Goal: Task Accomplishment & Management: Use online tool/utility

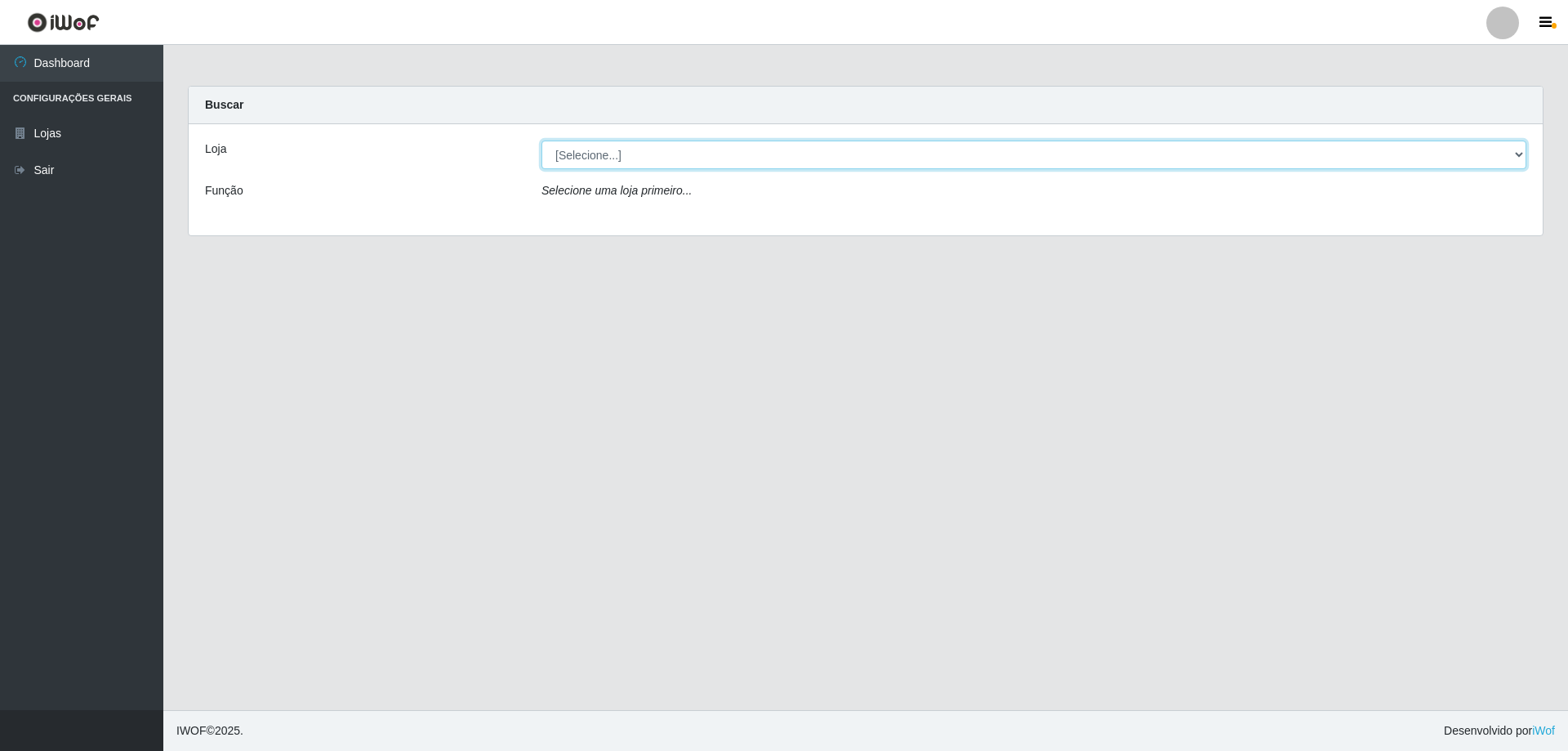
click at [794, 159] on select "[Selecione...] Atacado Vem - [STREET_ADDRESS]" at bounding box center [1034, 155] width 985 height 29
select select "461"
click at [541, 141] on select "[Selecione...] Atacado Vem - [STREET_ADDRESS]" at bounding box center [1034, 155] width 985 height 29
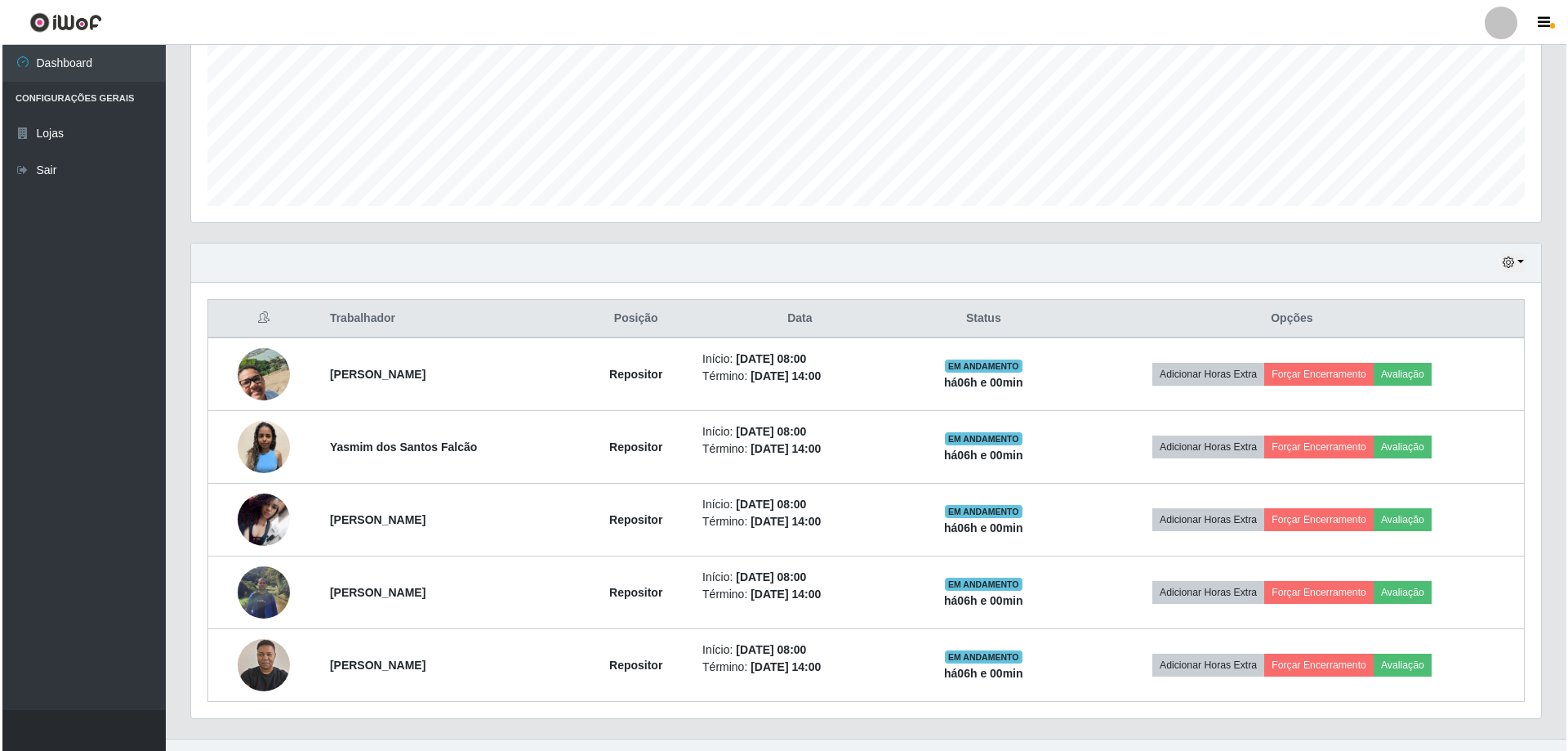
scroll to position [407, 0]
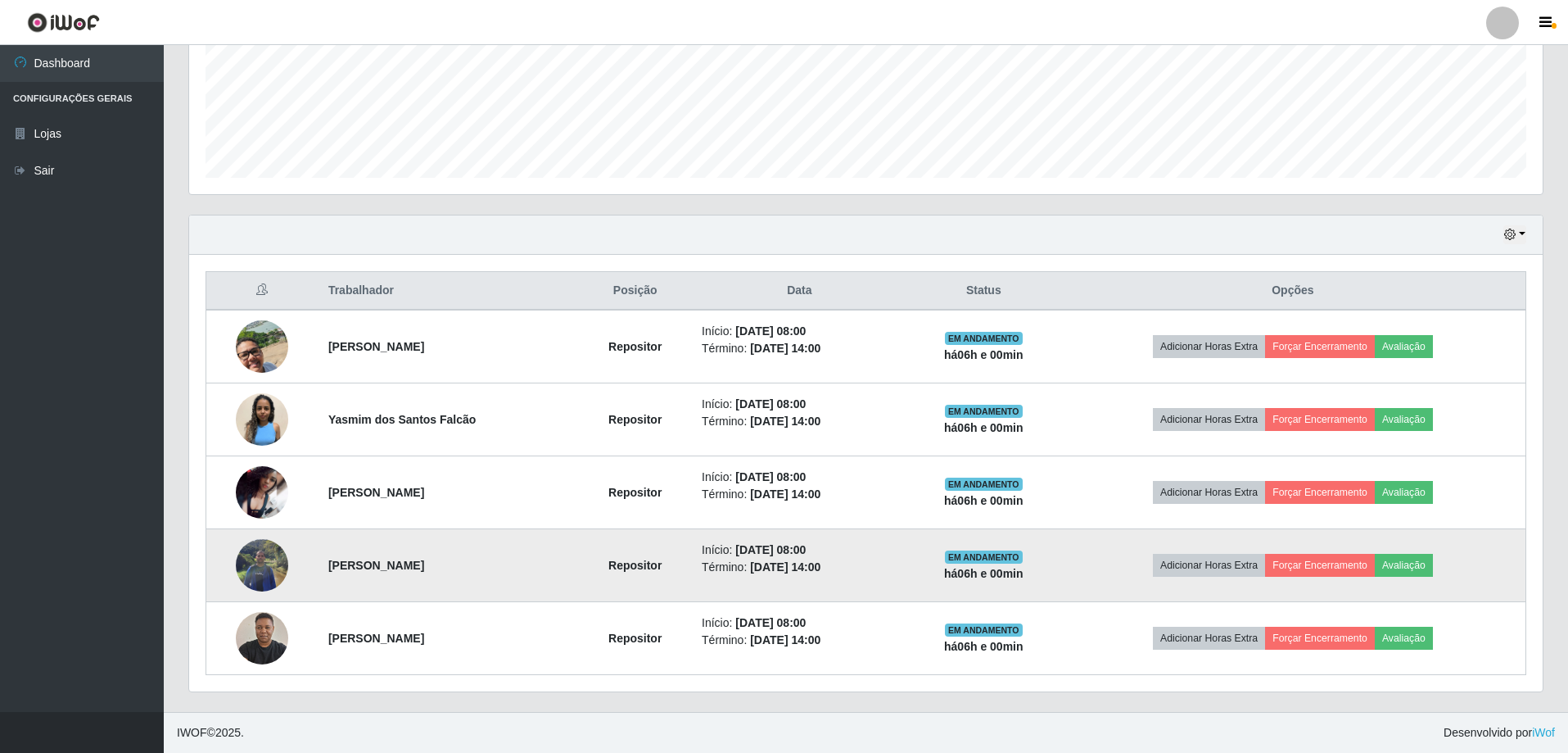
click at [248, 563] on img at bounding box center [261, 564] width 52 height 69
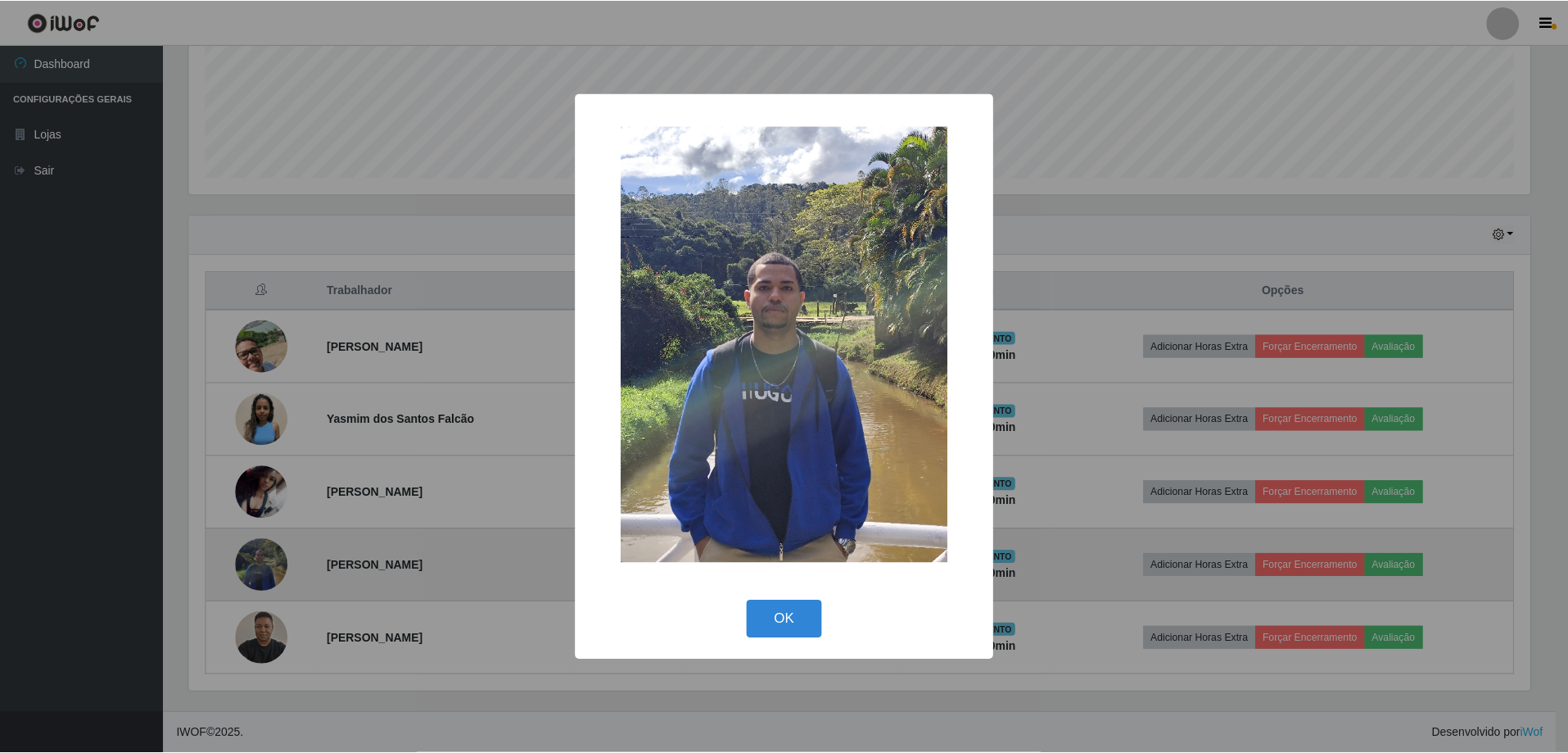
scroll to position [340, 1345]
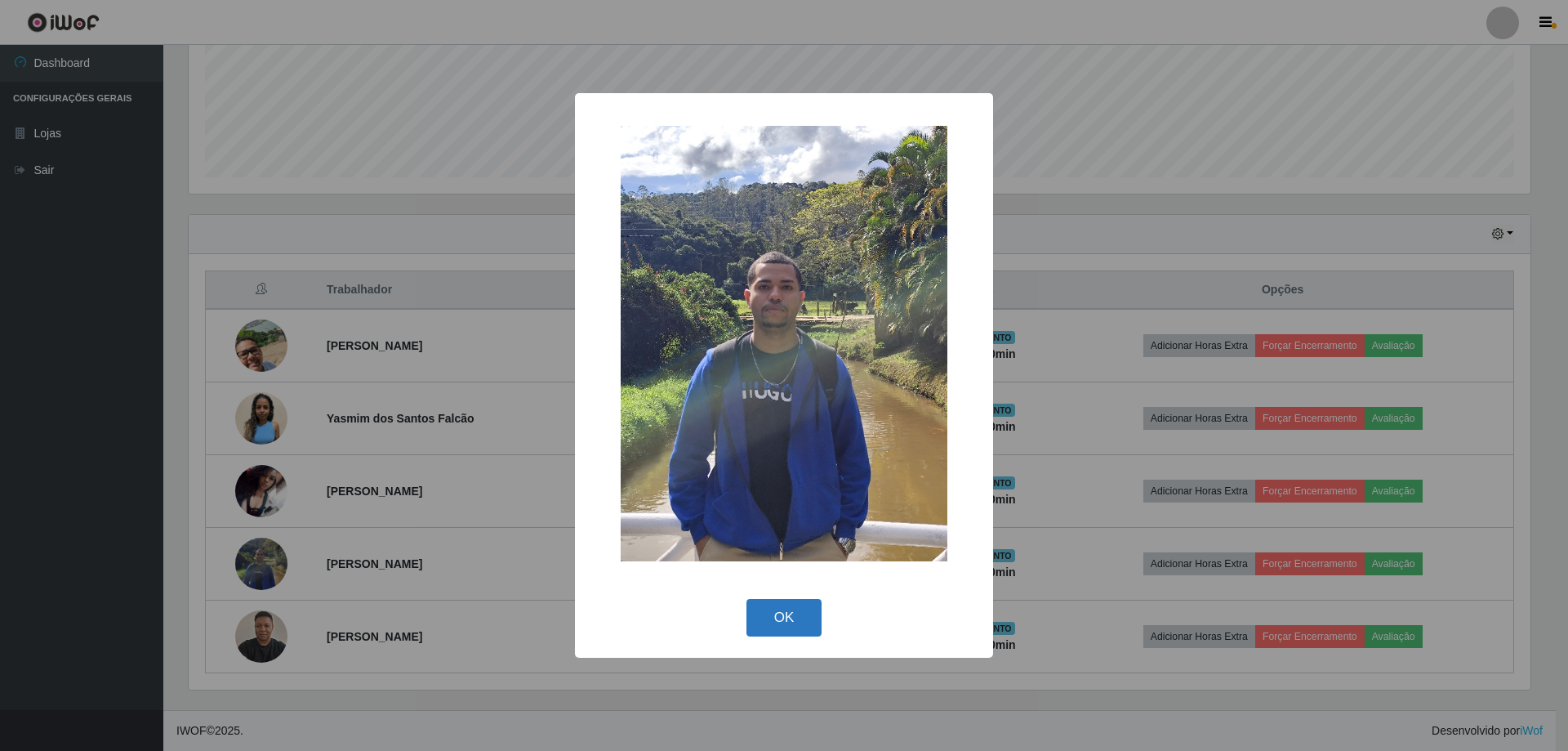
click at [788, 617] on button "OK" at bounding box center [784, 617] width 76 height 38
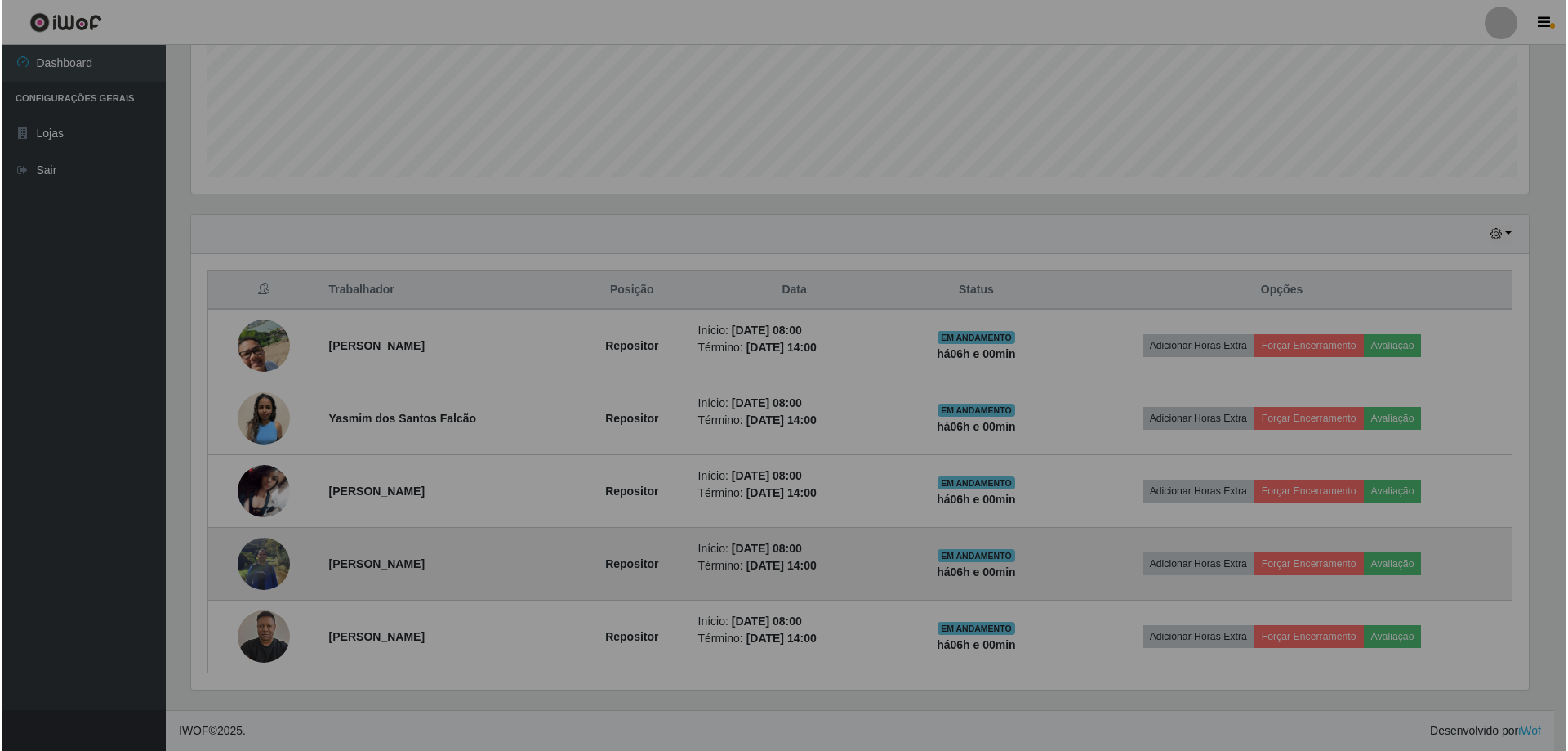
scroll to position [339, 1350]
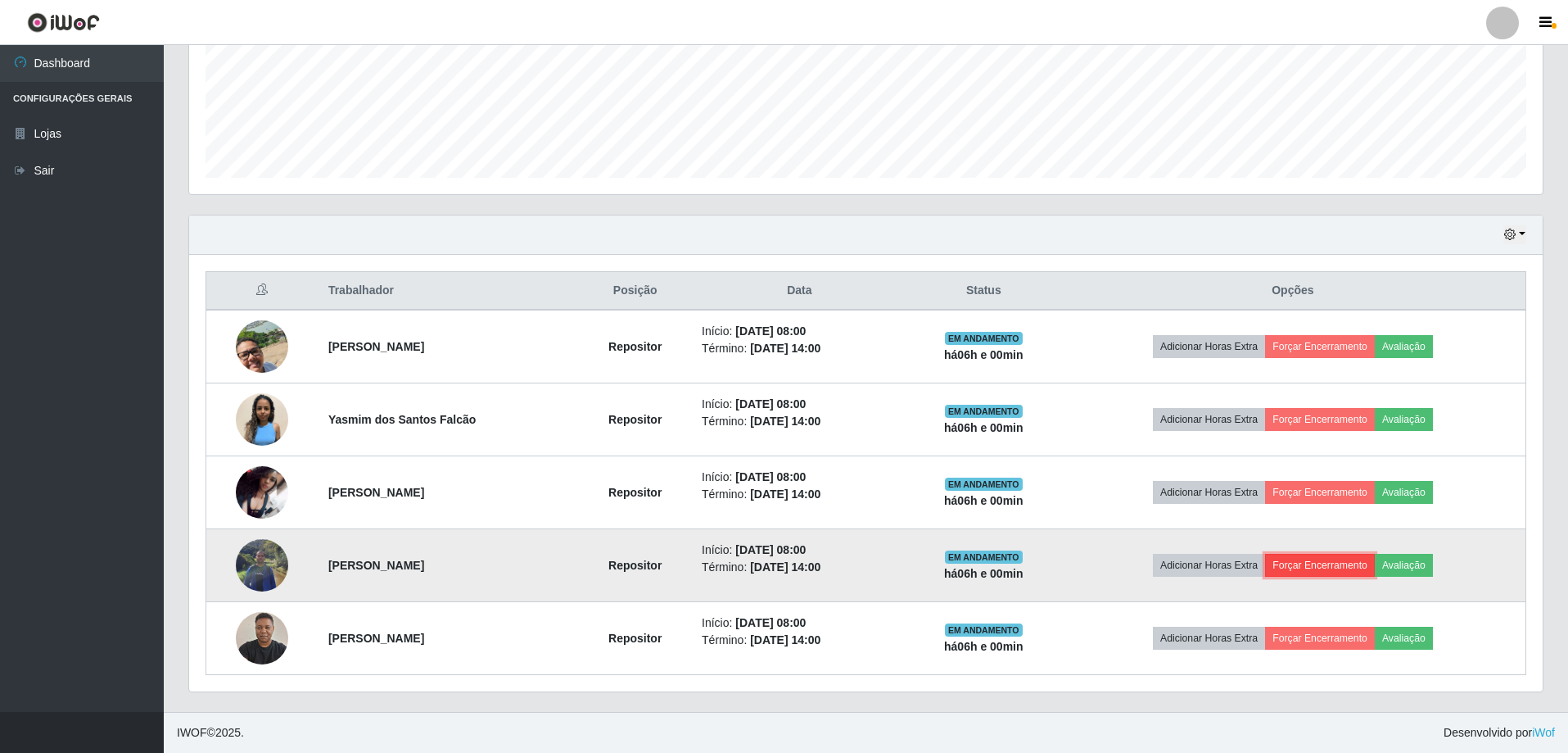
click at [1323, 565] on button "Forçar Encerramento" at bounding box center [1320, 565] width 109 height 23
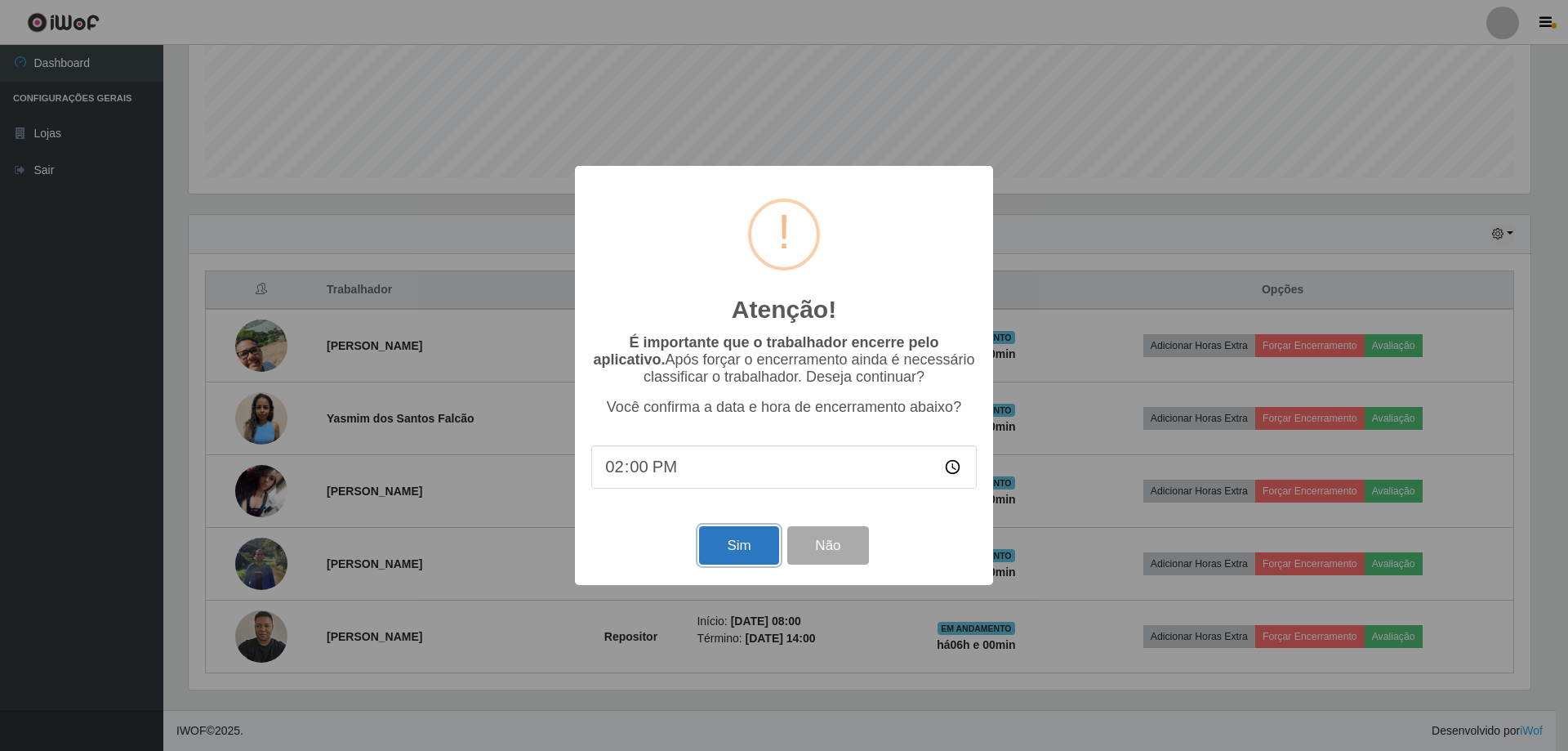
click at [715, 552] on button "Sim" at bounding box center [738, 545] width 79 height 38
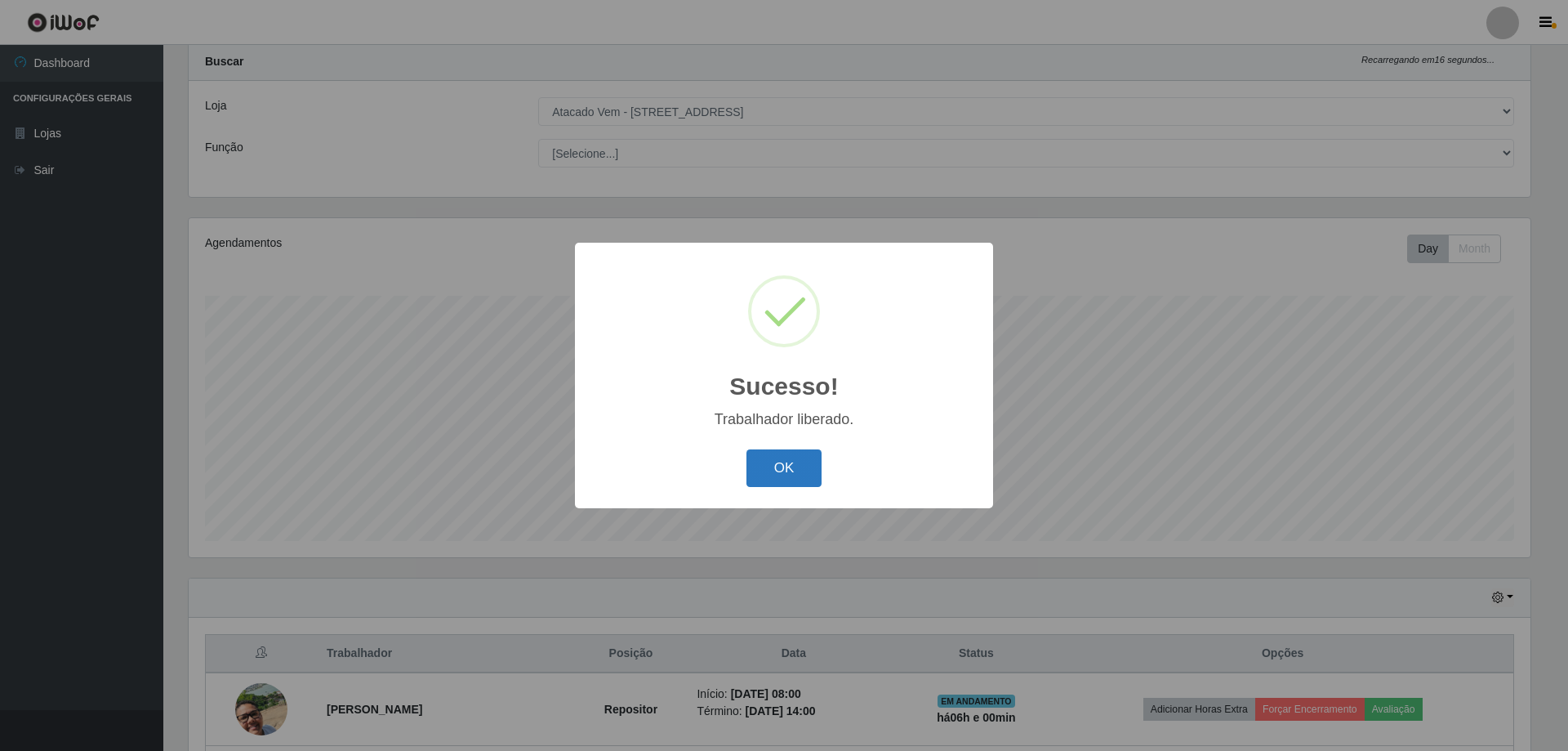
click at [765, 476] on button "OK" at bounding box center [784, 468] width 76 height 38
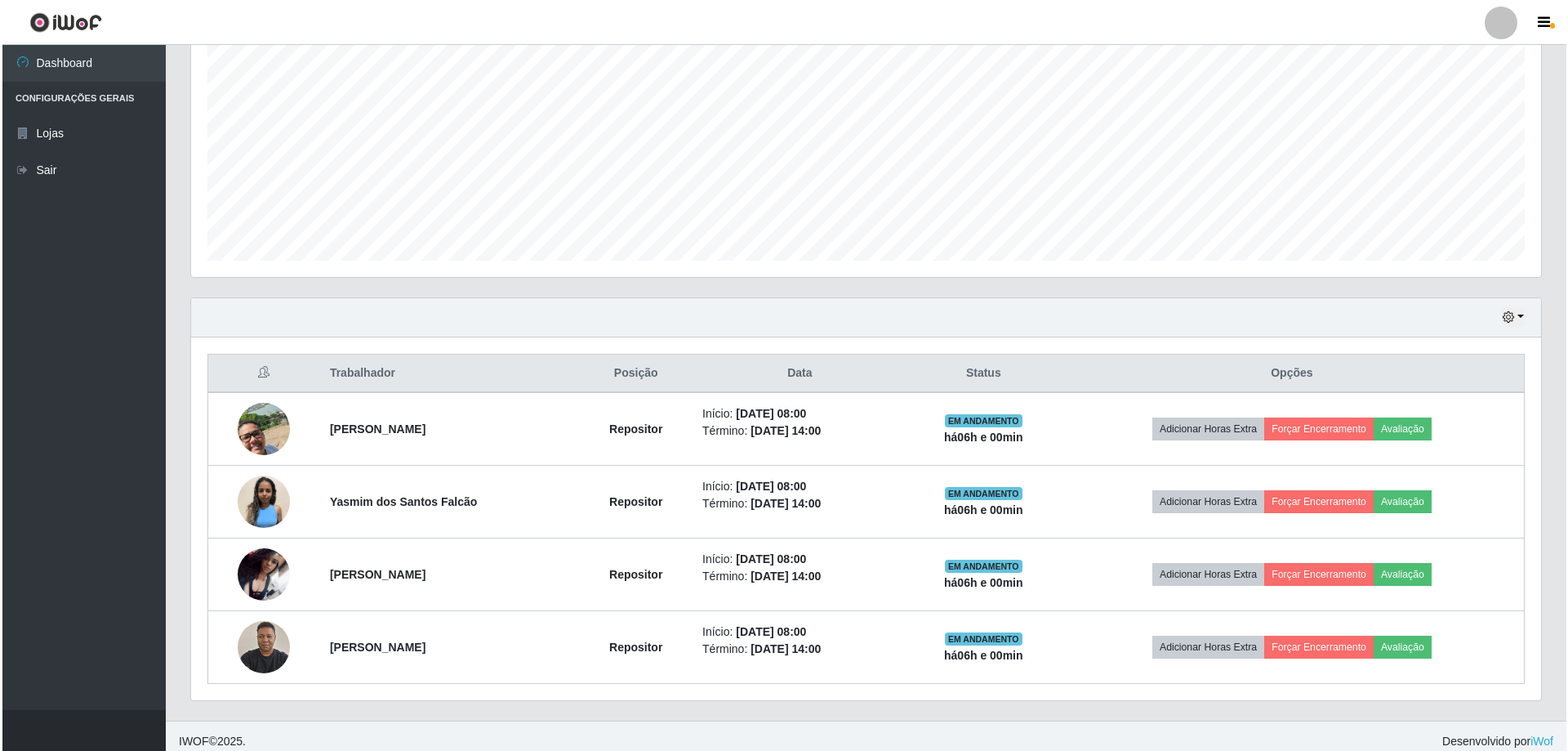
scroll to position [334, 0]
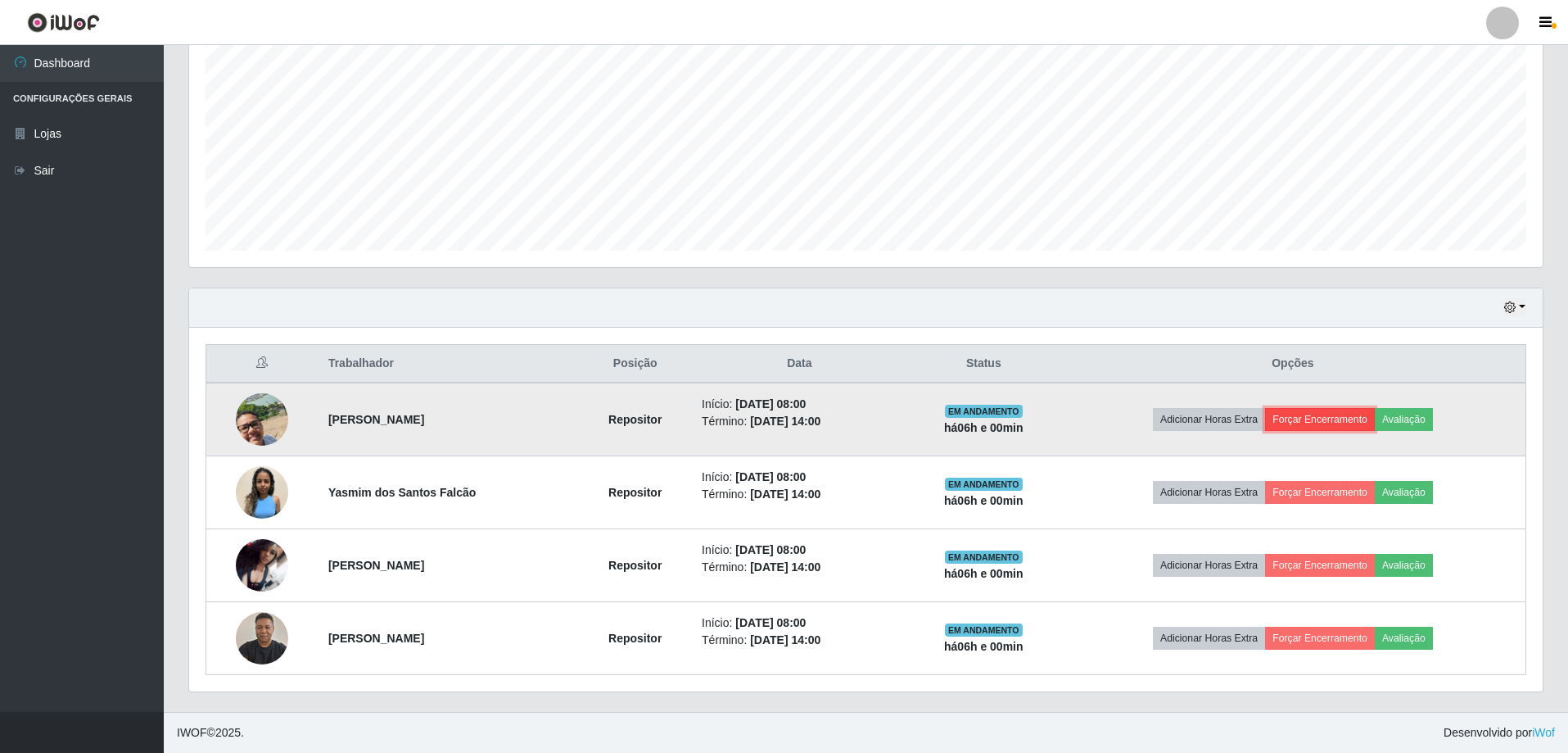
click at [1355, 420] on button "Forçar Encerramento" at bounding box center [1320, 419] width 109 height 23
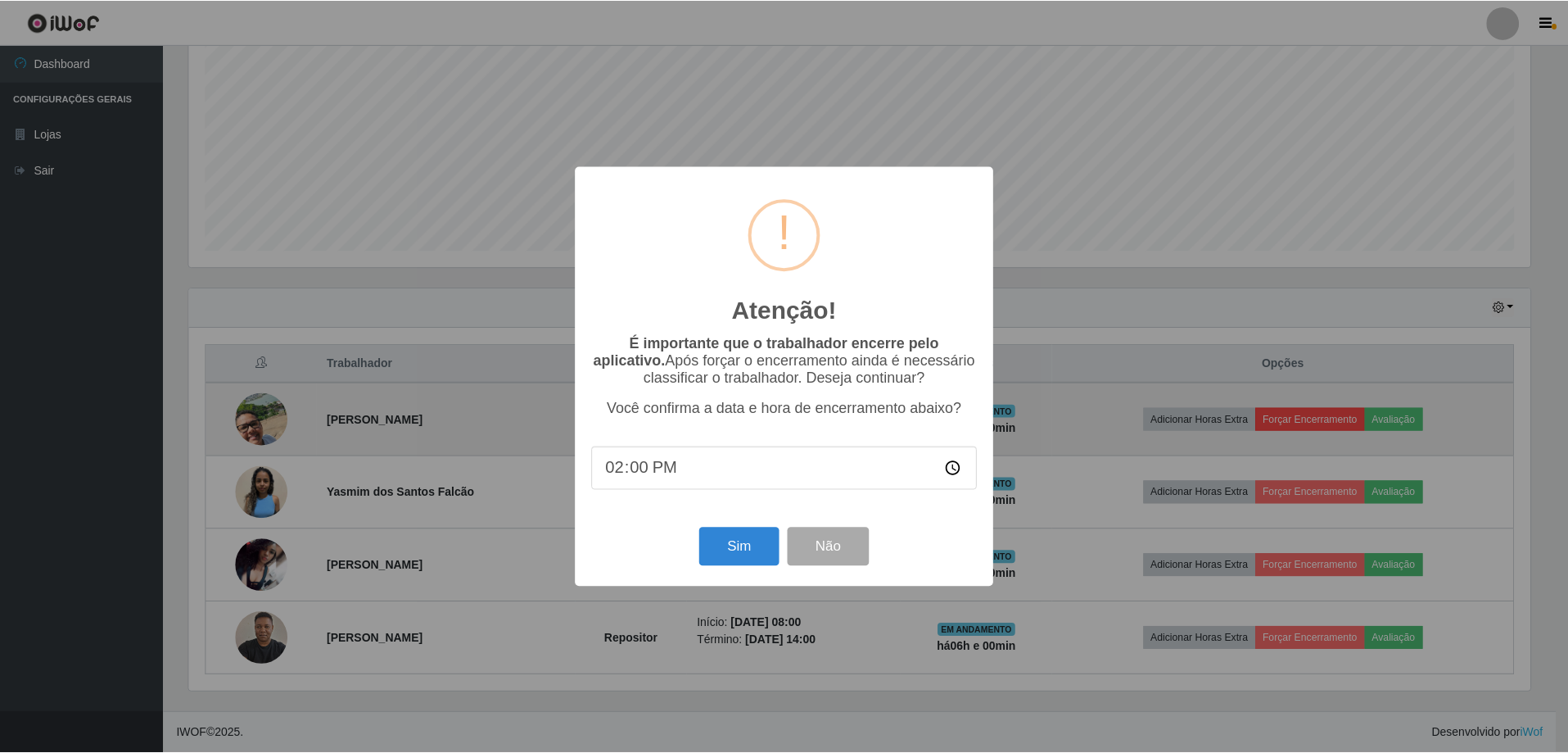
scroll to position [340, 1345]
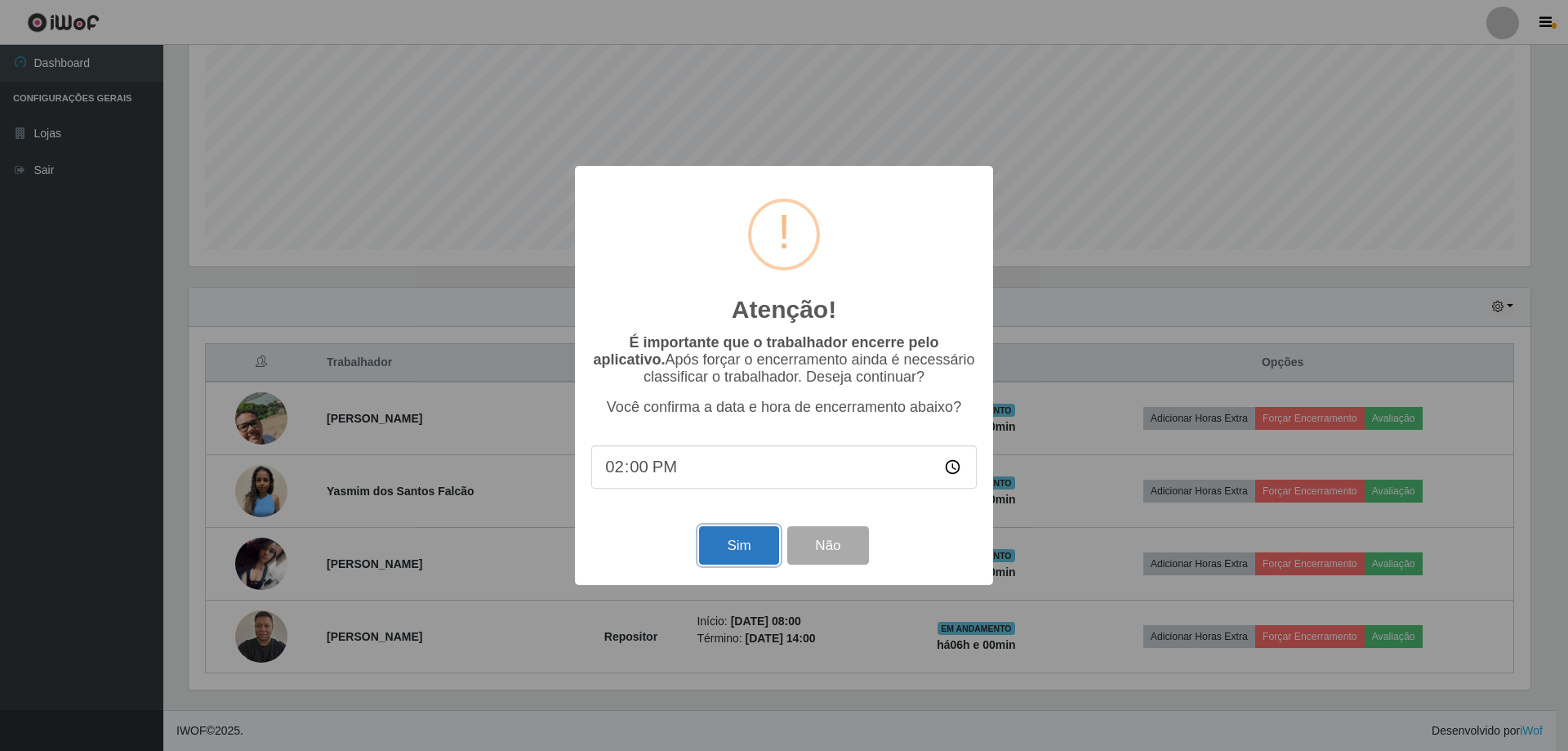
click at [749, 558] on button "Sim" at bounding box center [738, 545] width 79 height 38
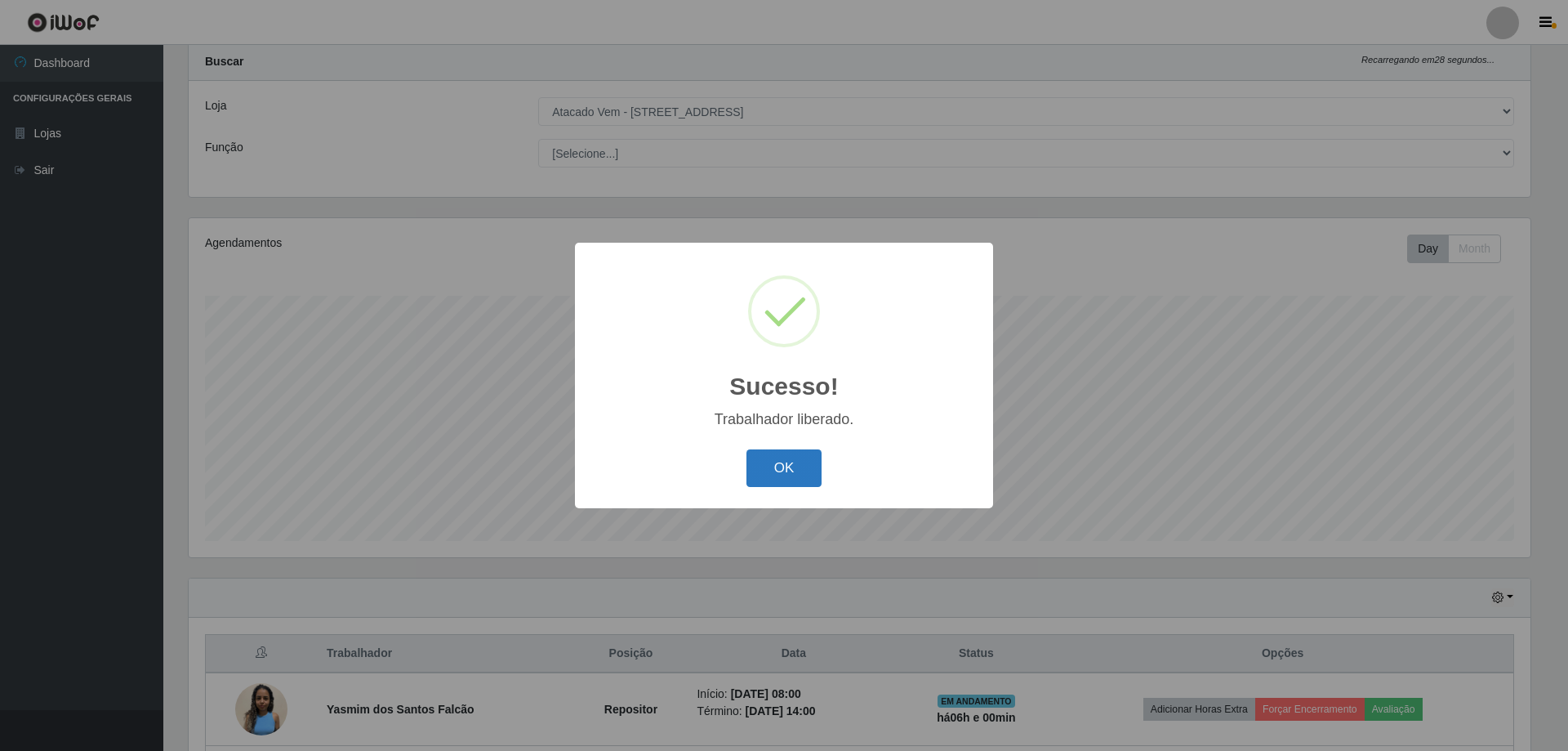
click at [776, 471] on button "OK" at bounding box center [784, 468] width 76 height 38
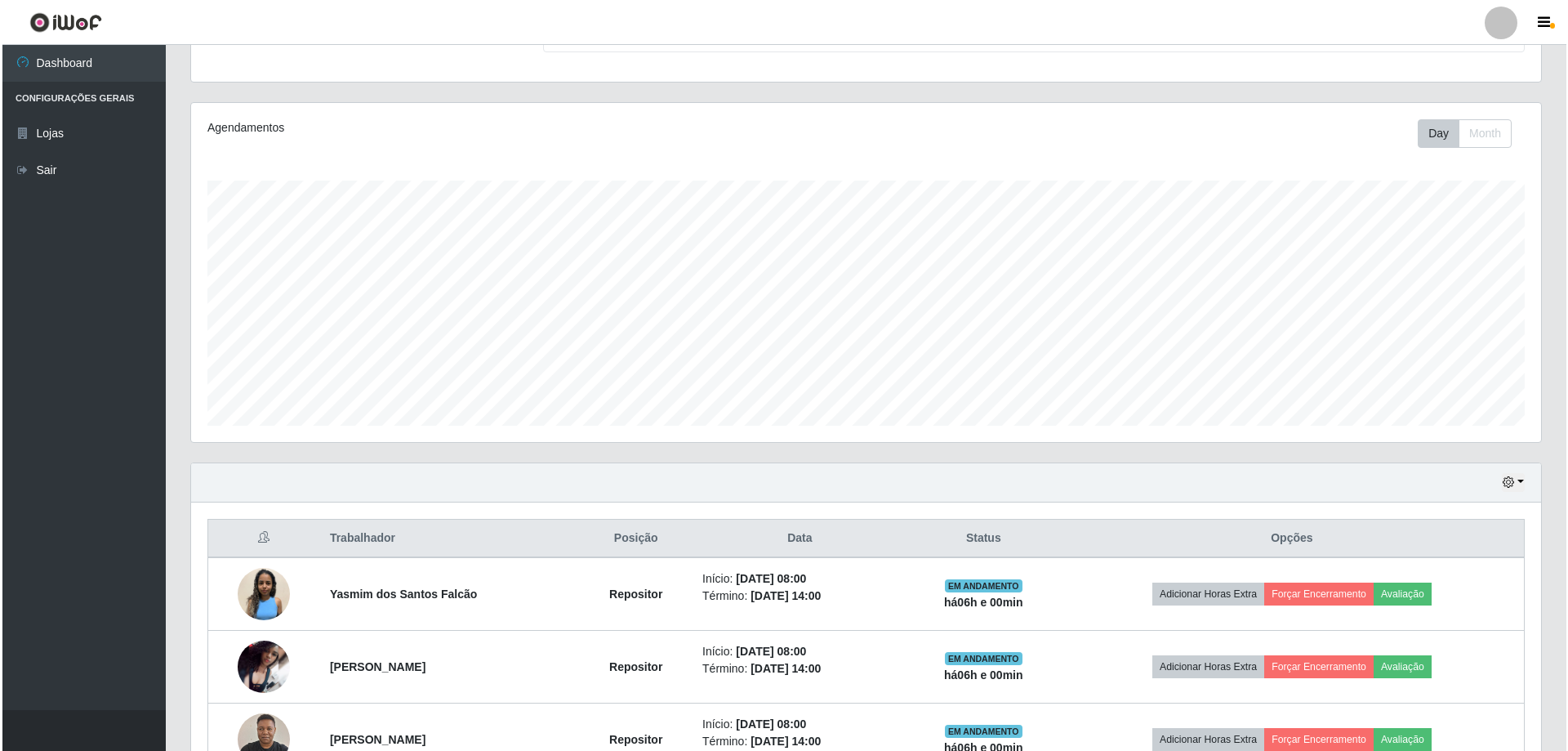
scroll to position [262, 0]
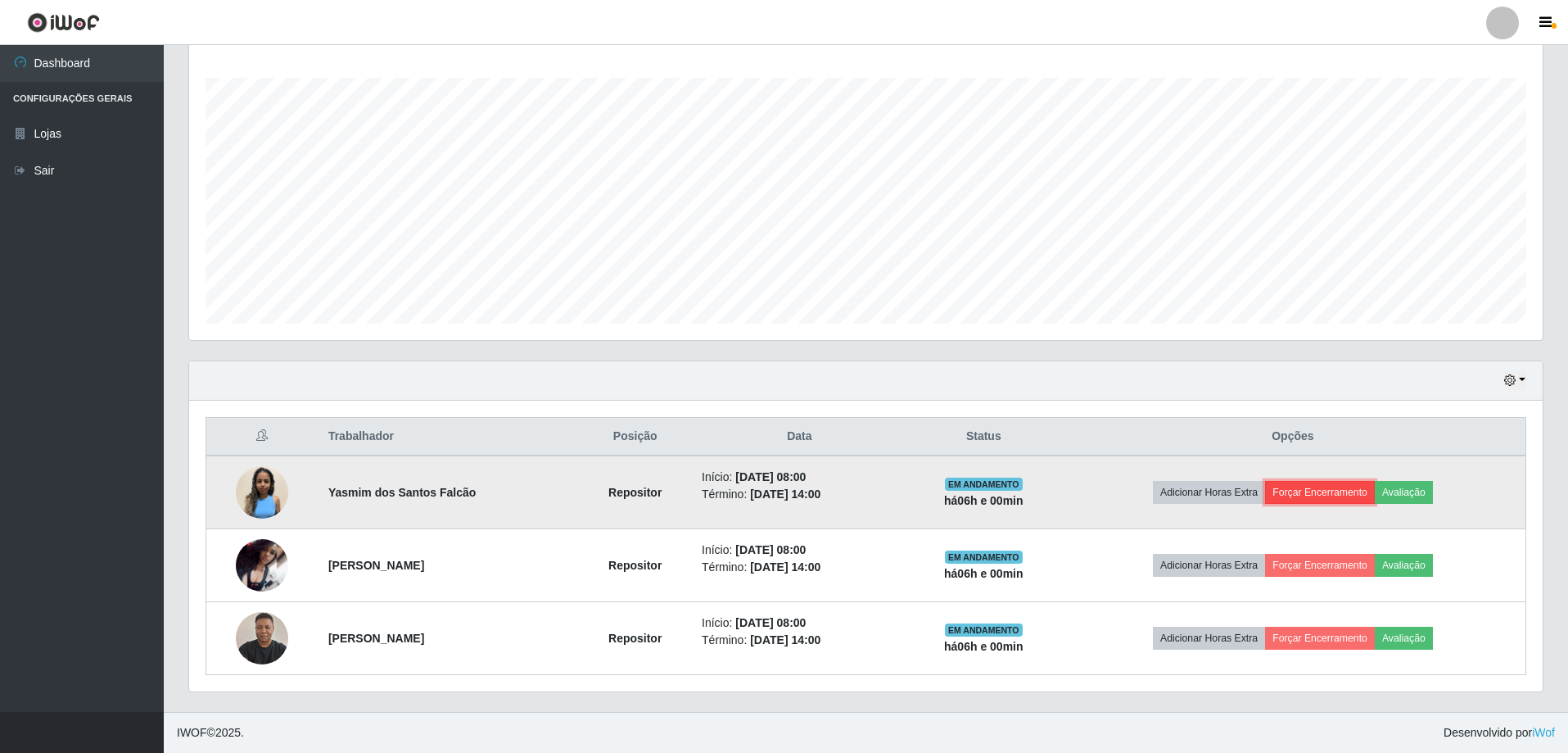
click at [1342, 485] on button "Forçar Encerramento" at bounding box center [1320, 492] width 109 height 23
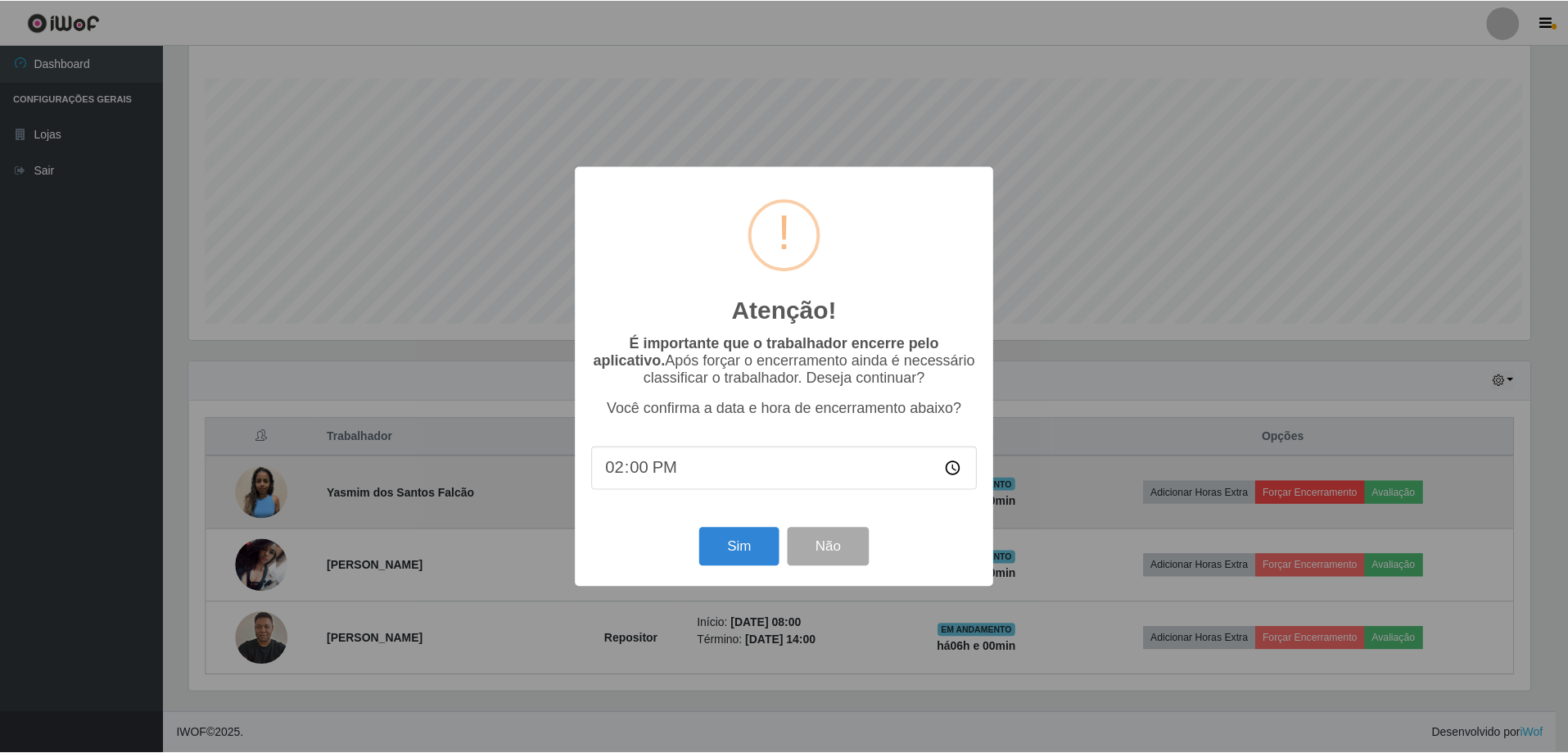
scroll to position [340, 1345]
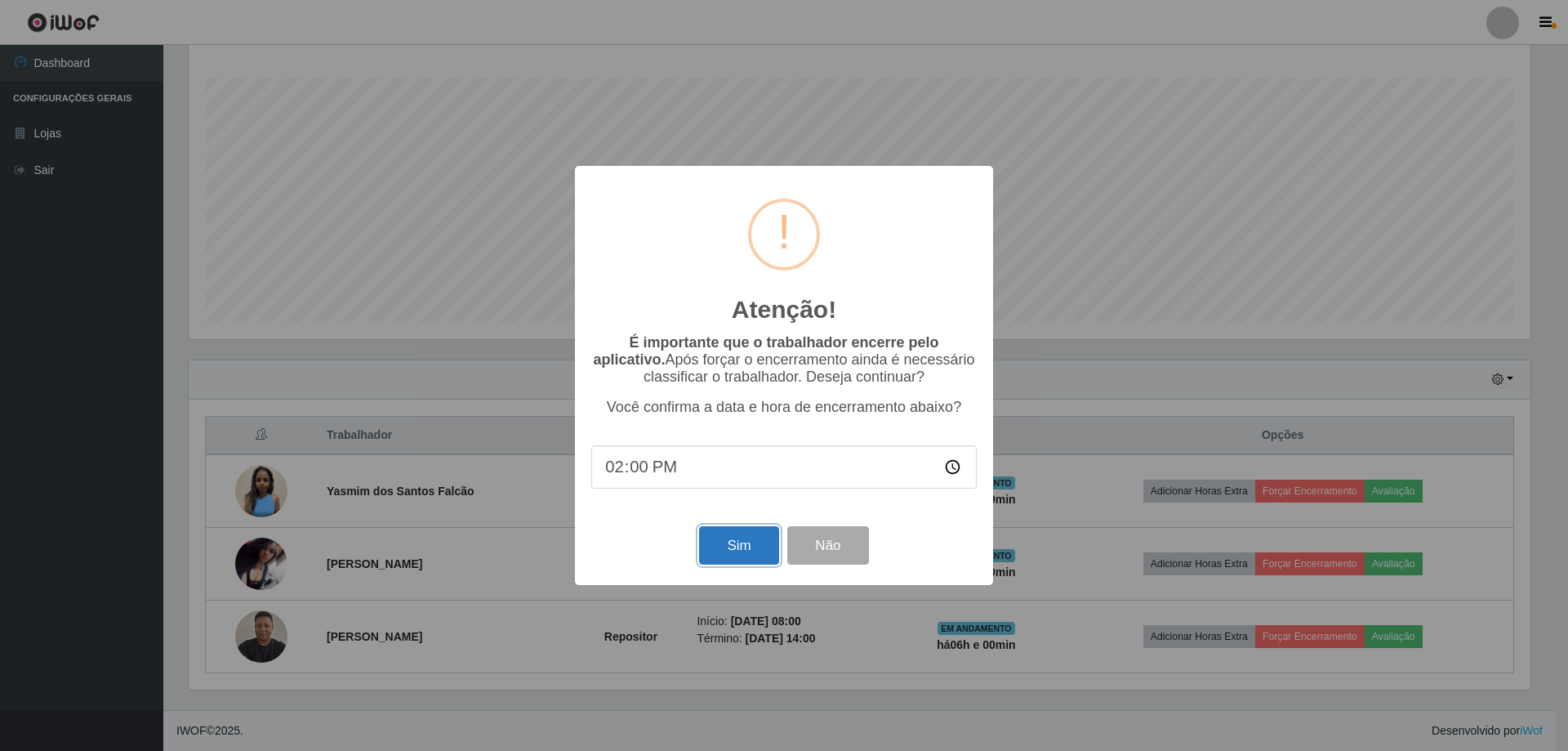
click at [739, 546] on button "Sim" at bounding box center [738, 545] width 79 height 38
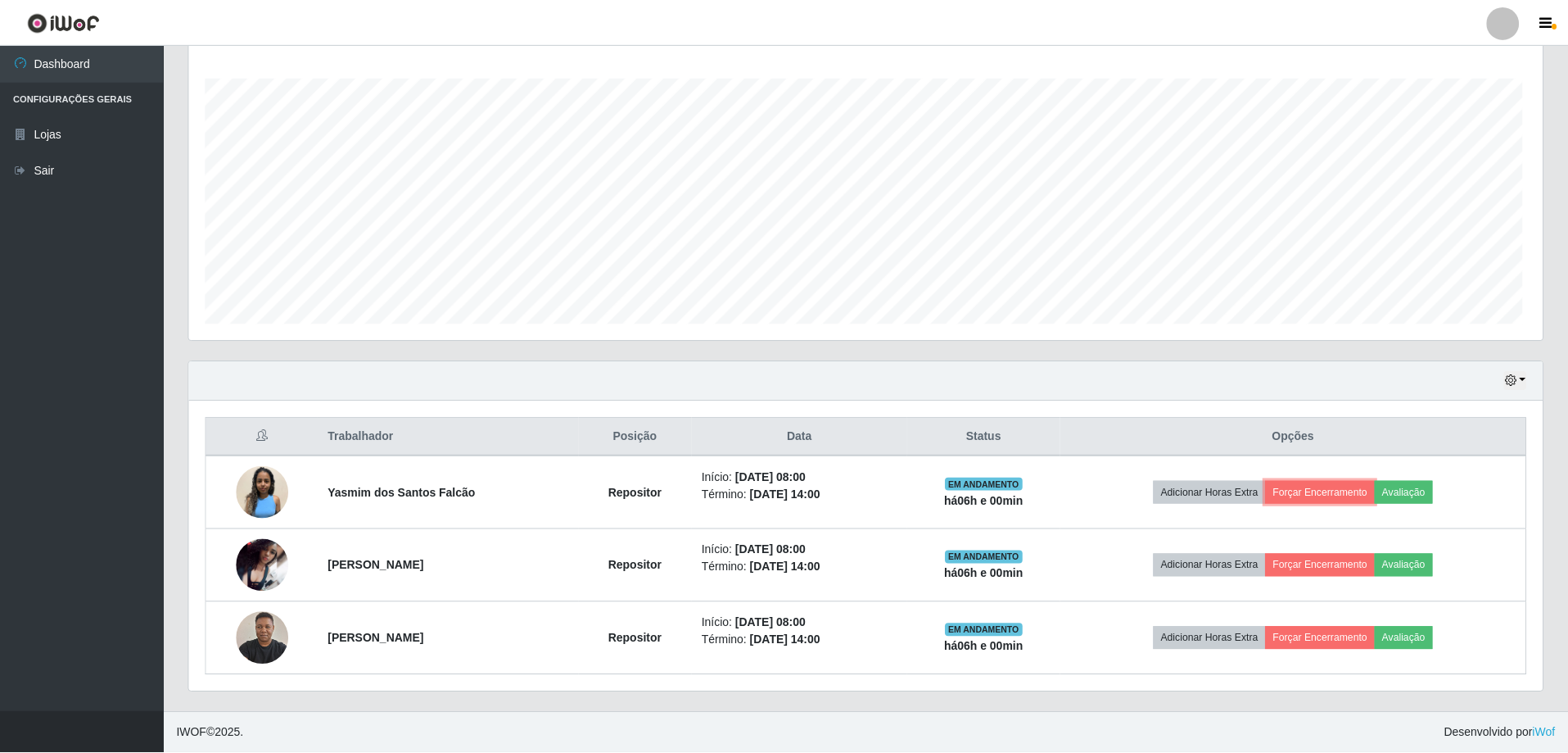
scroll to position [0, 0]
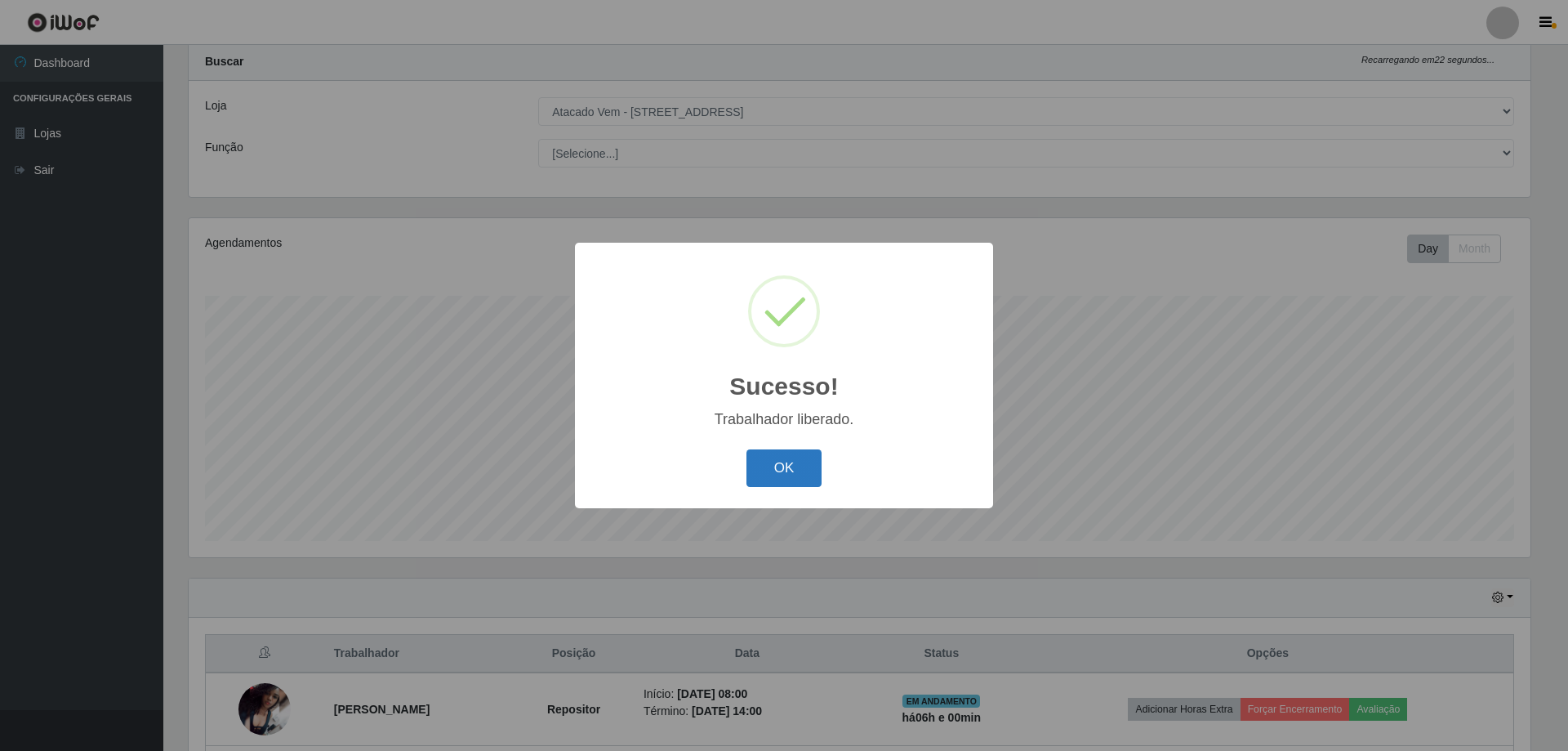
click at [798, 477] on button "OK" at bounding box center [784, 468] width 76 height 38
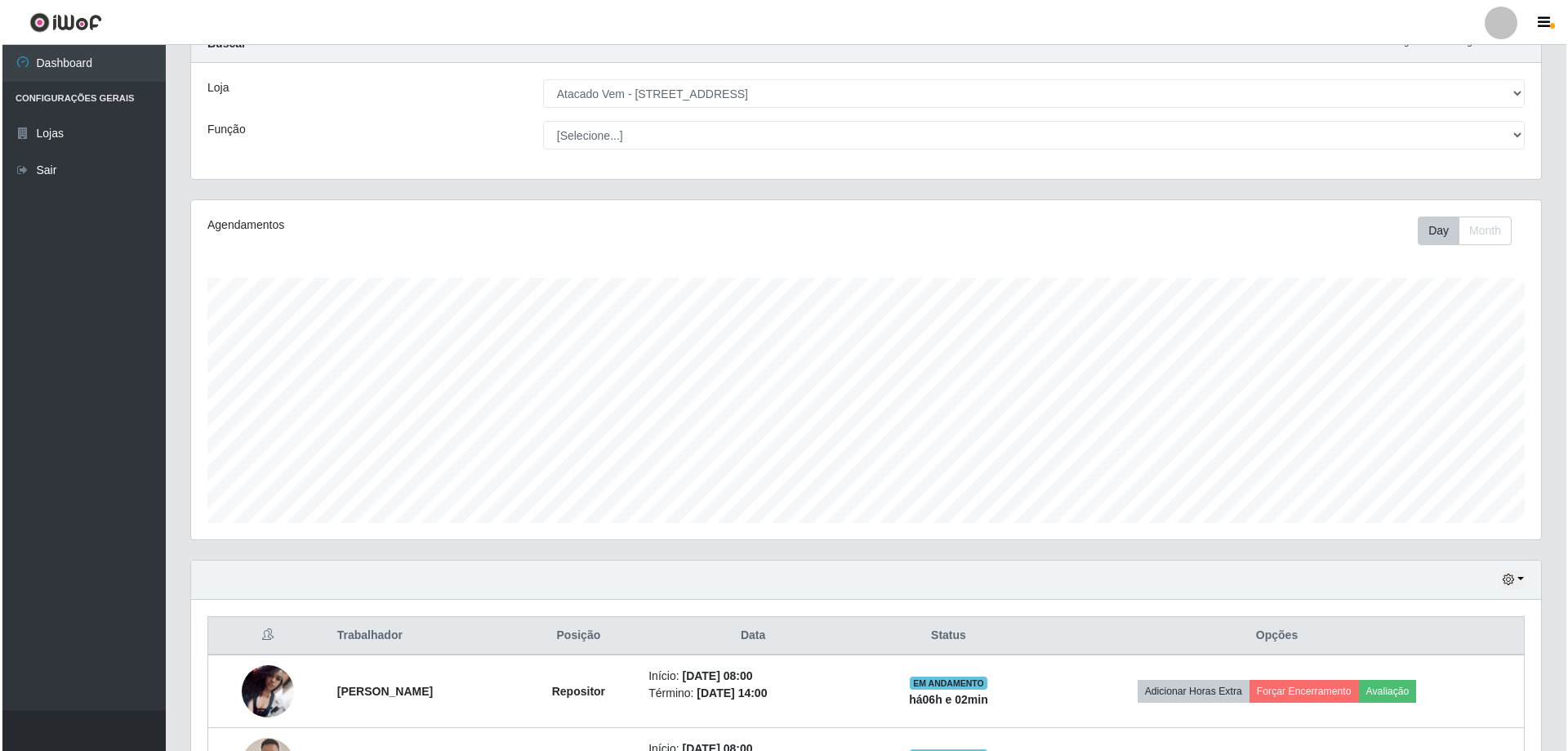
scroll to position [188, 0]
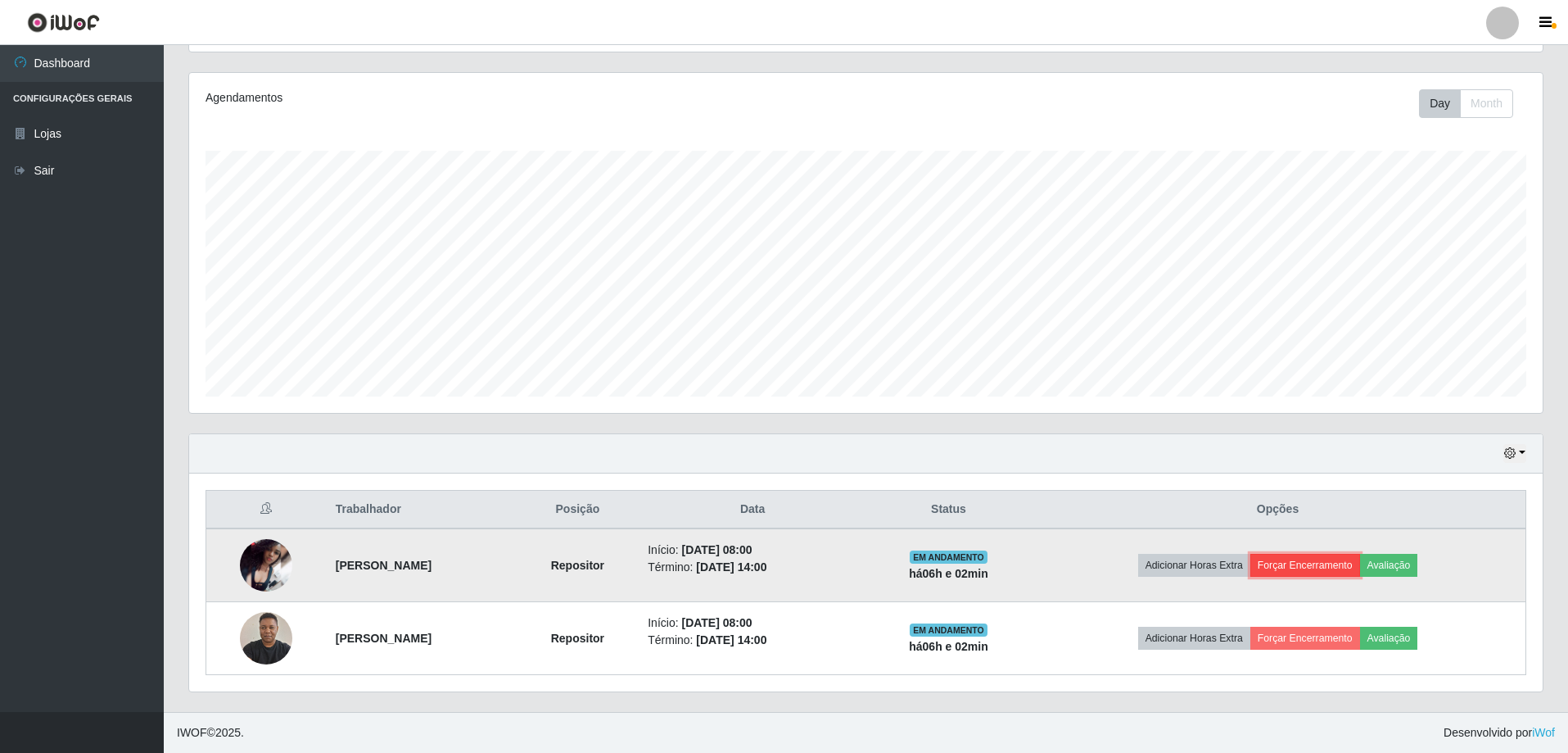
click at [1305, 562] on button "Forçar Encerramento" at bounding box center [1305, 565] width 109 height 23
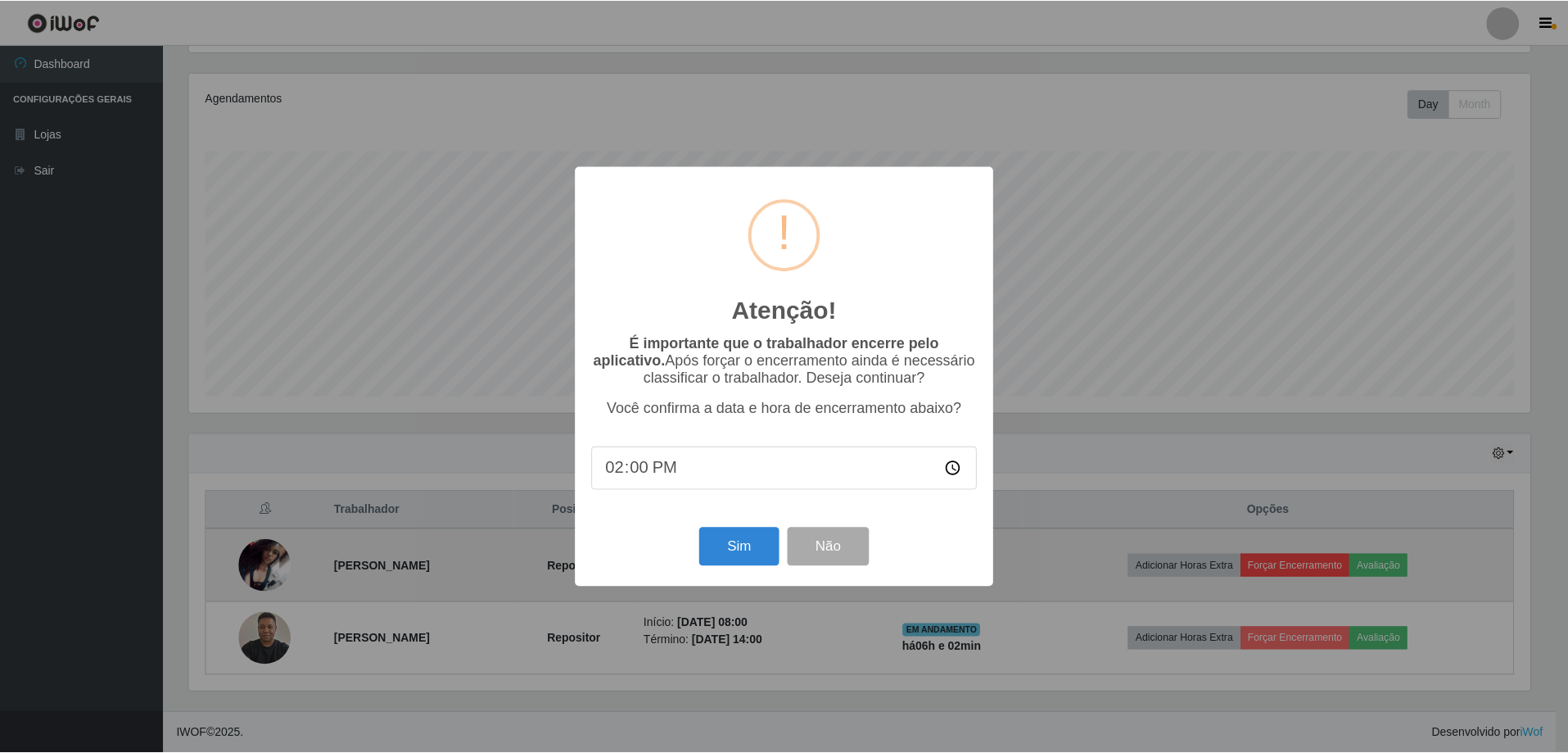
scroll to position [340, 1345]
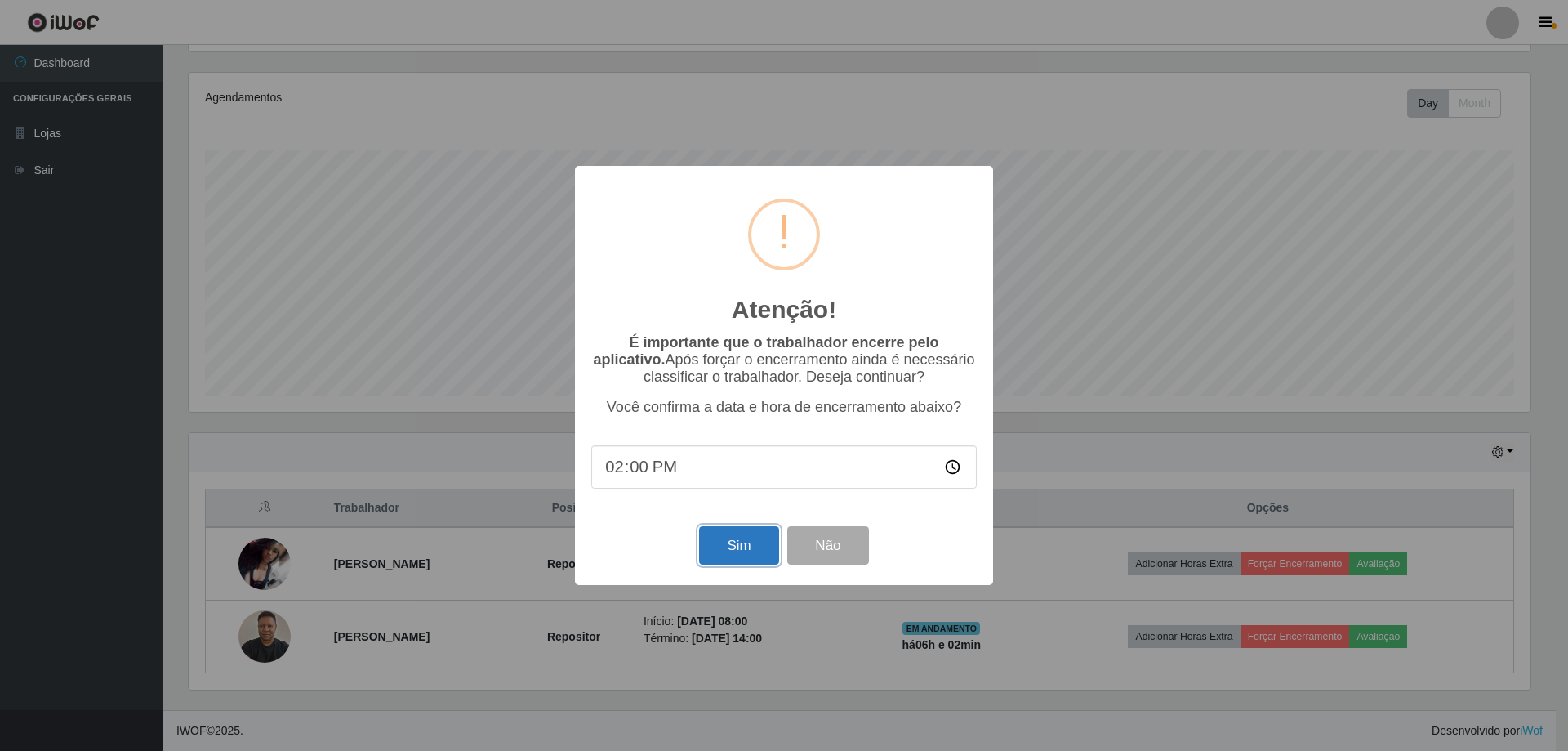
click at [728, 550] on button "Sim" at bounding box center [738, 545] width 79 height 38
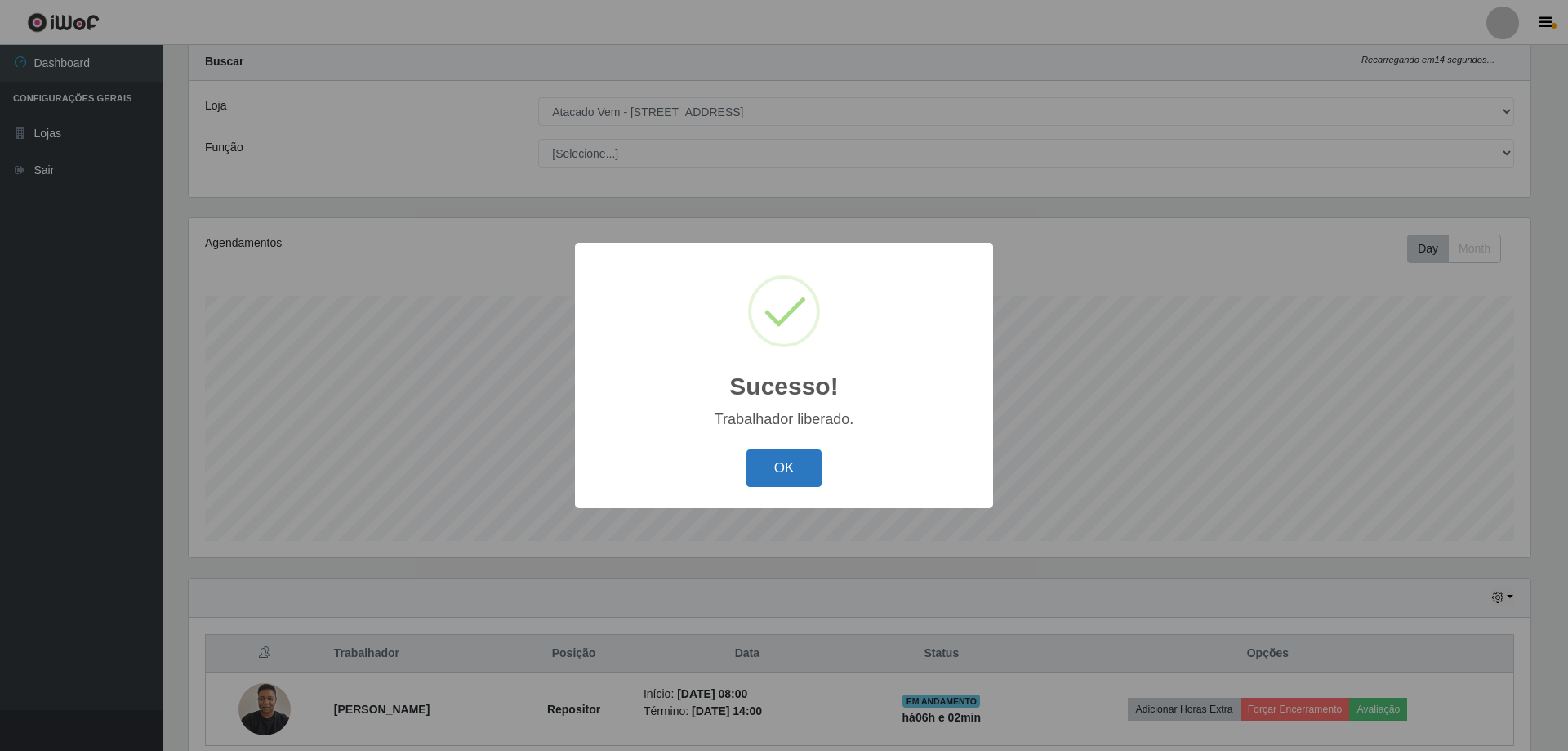
click at [794, 477] on button "OK" at bounding box center [784, 468] width 76 height 38
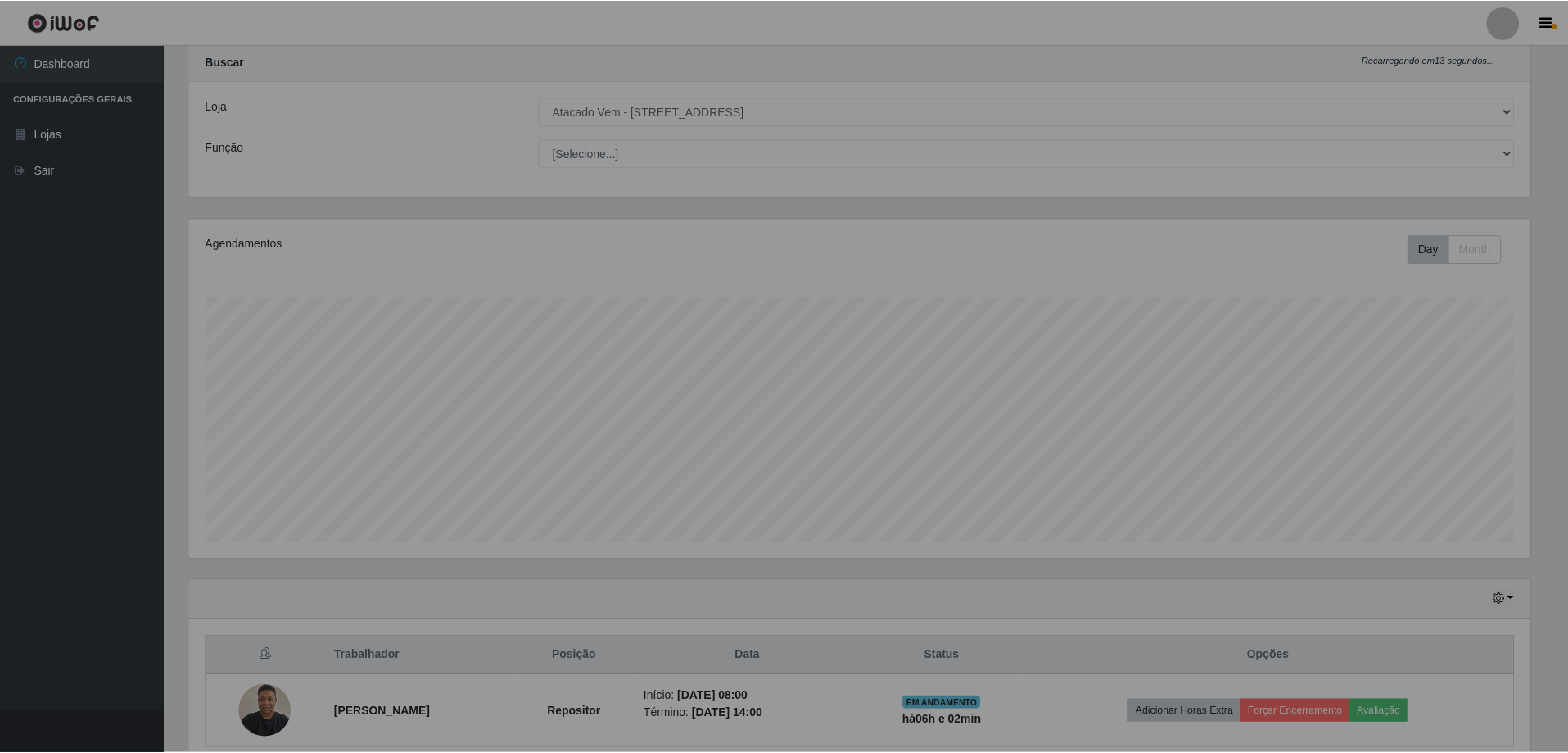
scroll to position [340, 1354]
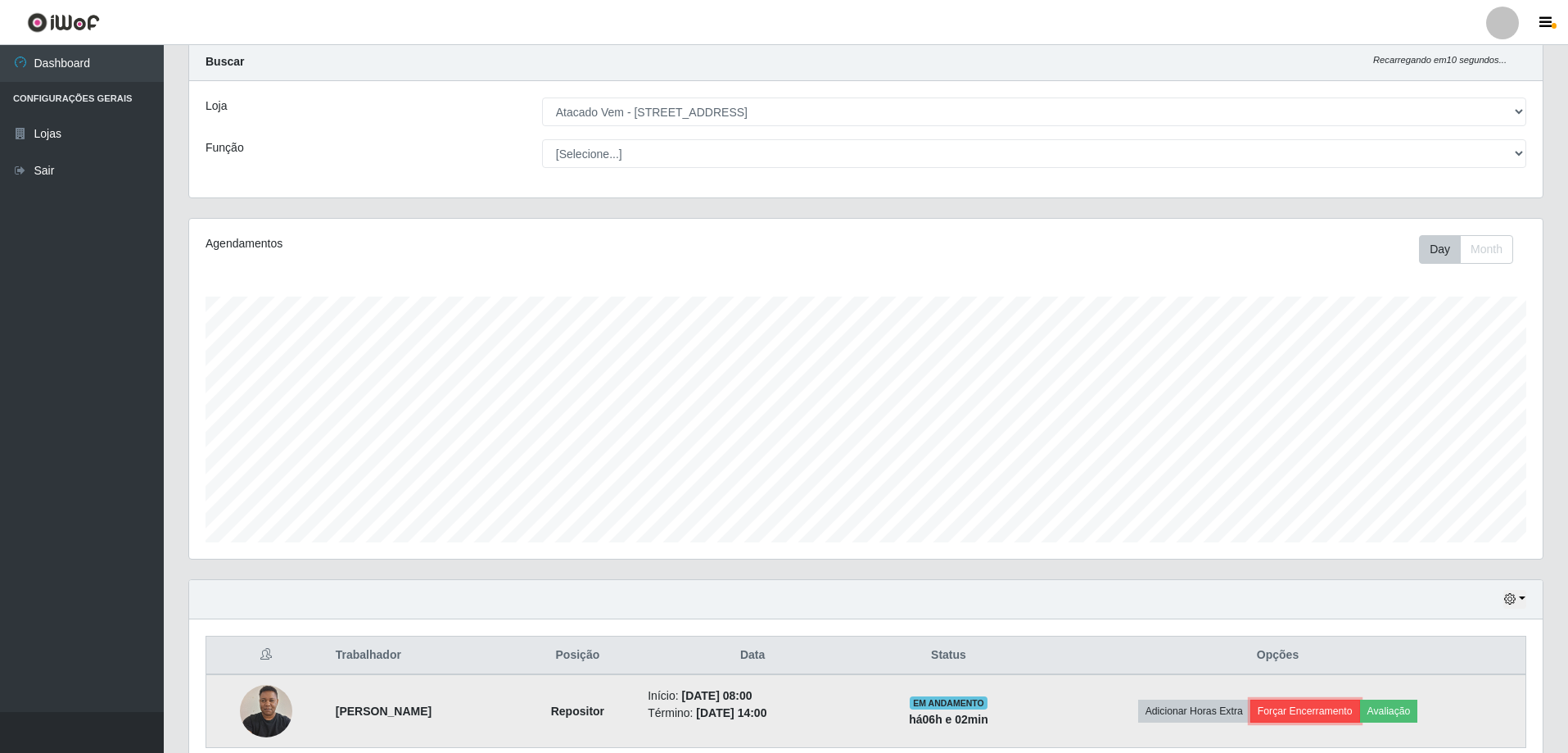
click at [1318, 709] on button "Forçar Encerramento" at bounding box center [1305, 710] width 109 height 23
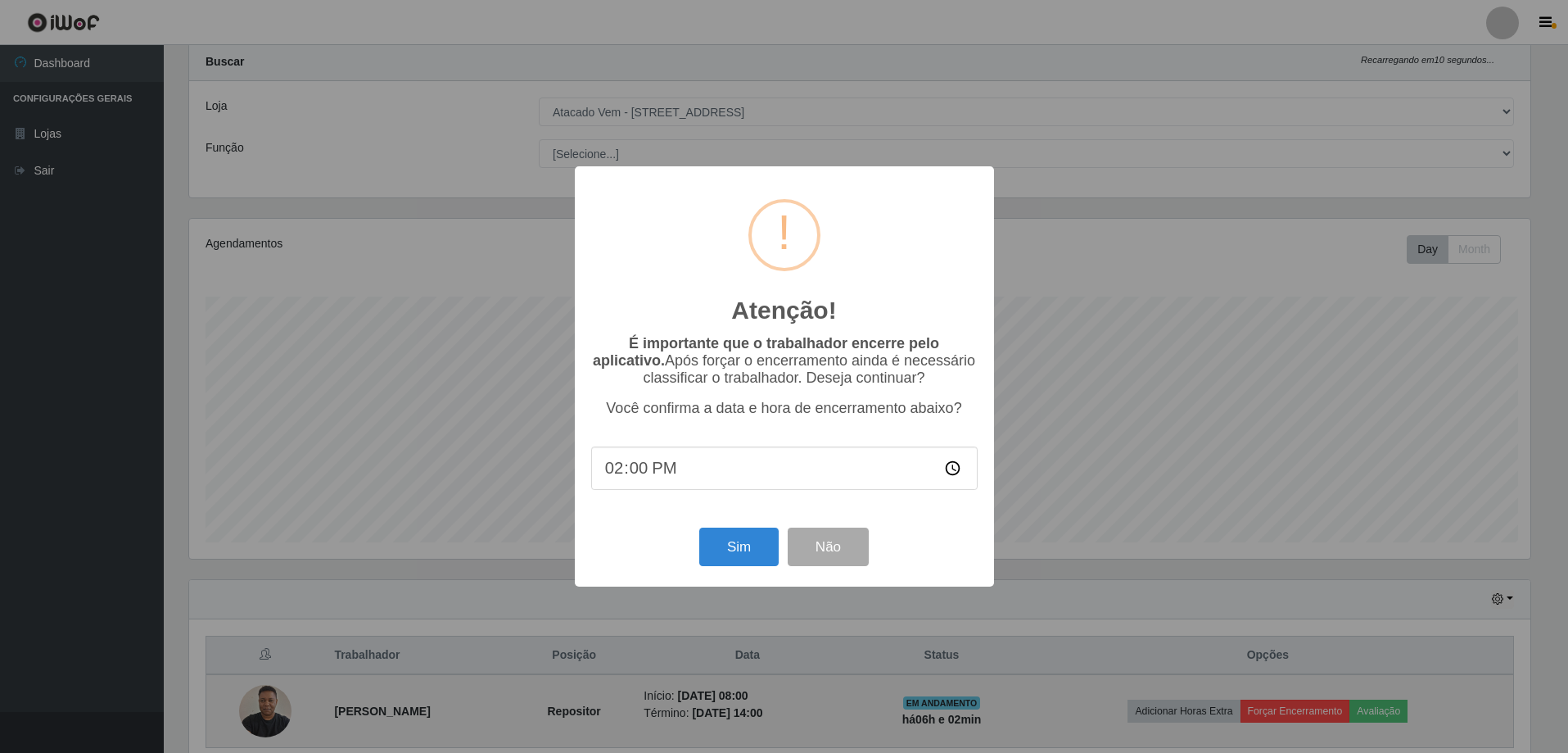
scroll to position [340, 1345]
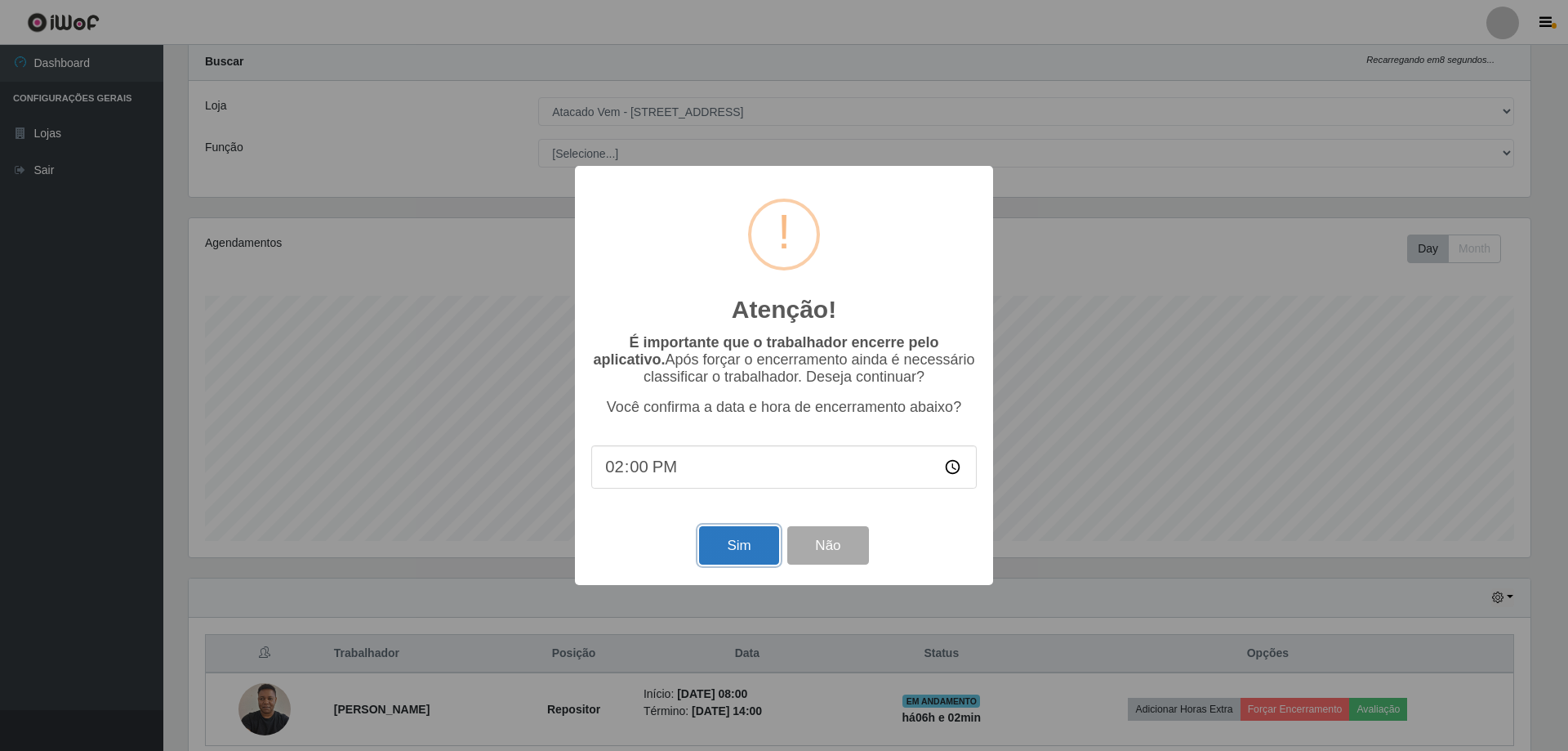
click at [741, 555] on button "Sim" at bounding box center [738, 545] width 79 height 38
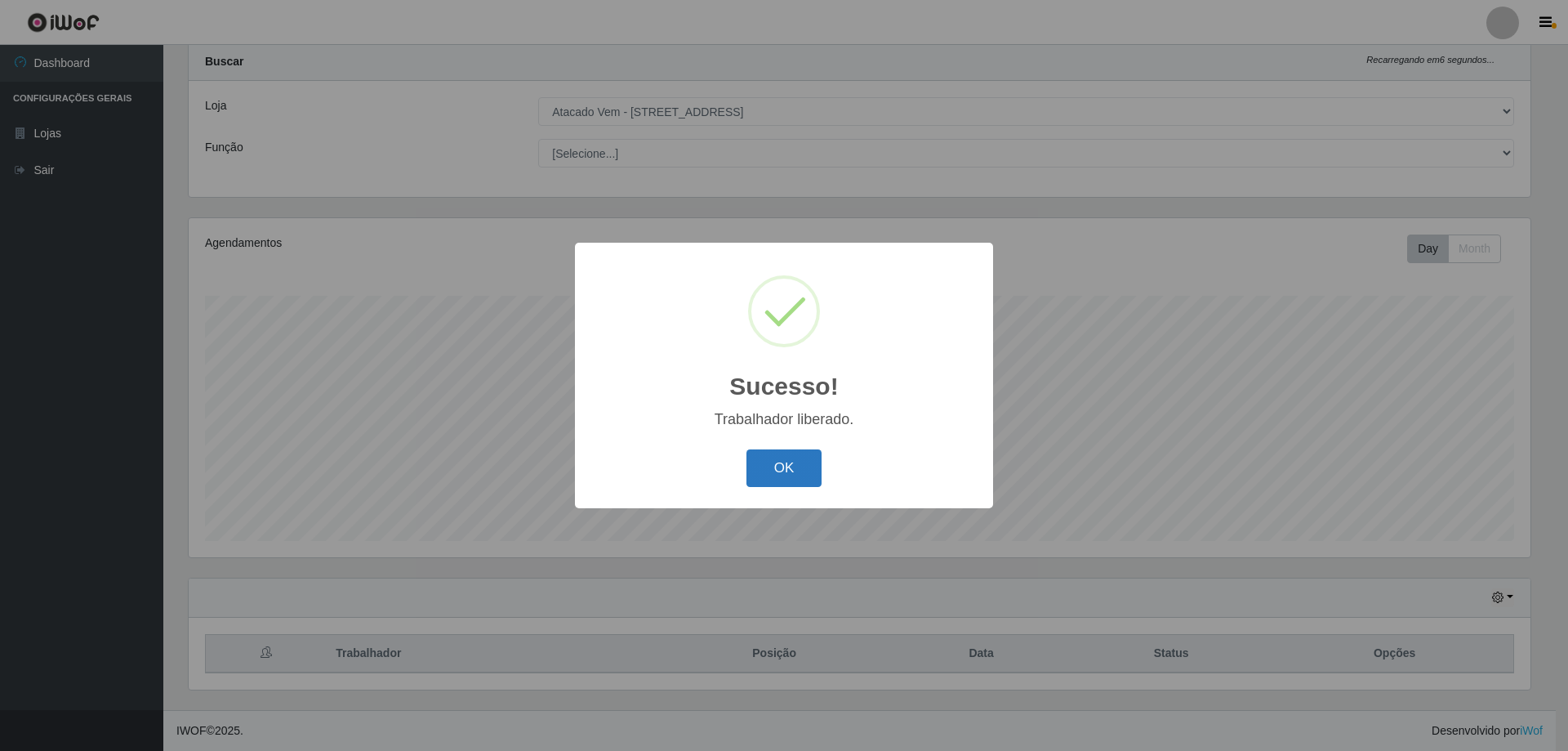
click at [795, 462] on button "OK" at bounding box center [784, 468] width 76 height 38
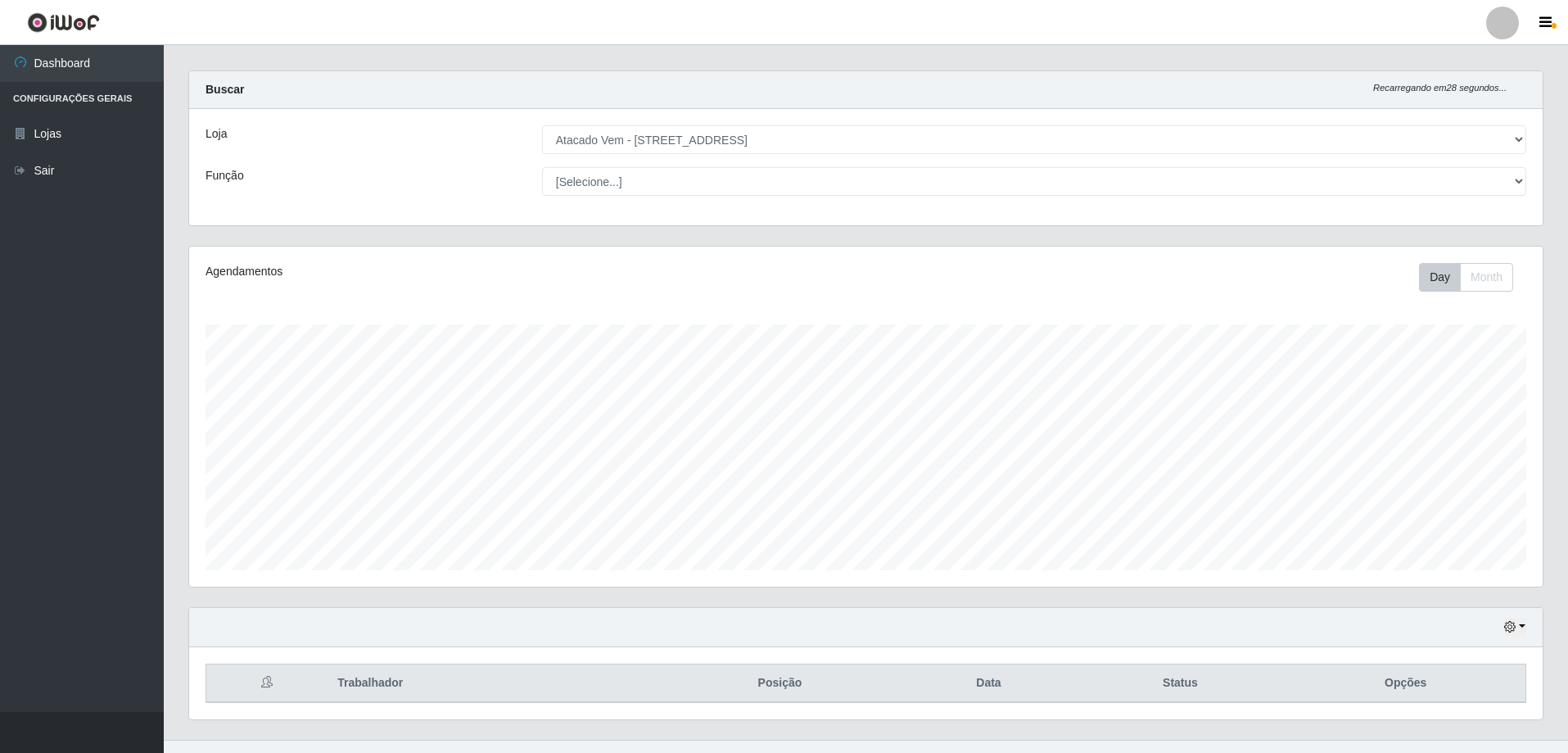
scroll to position [0, 0]
